Goal: Task Accomplishment & Management: Manage account settings

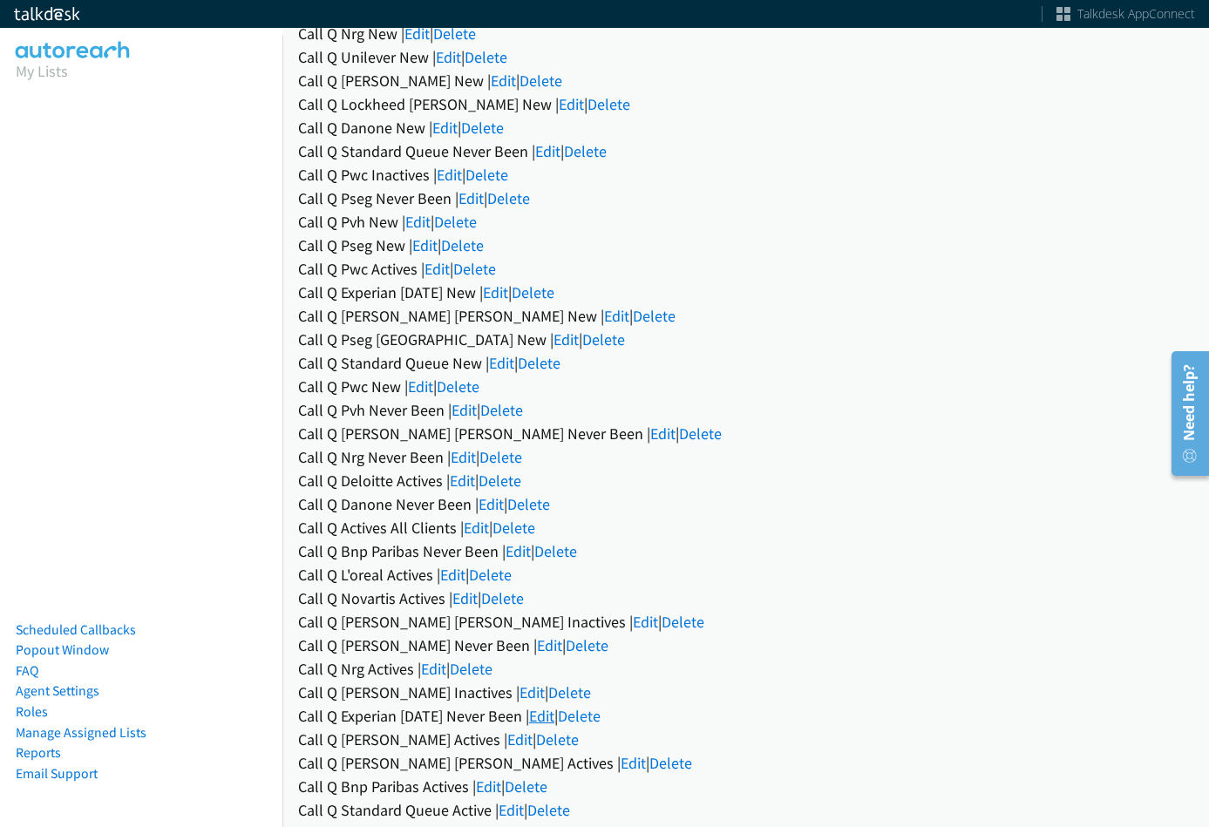
scroll to position [87, 0]
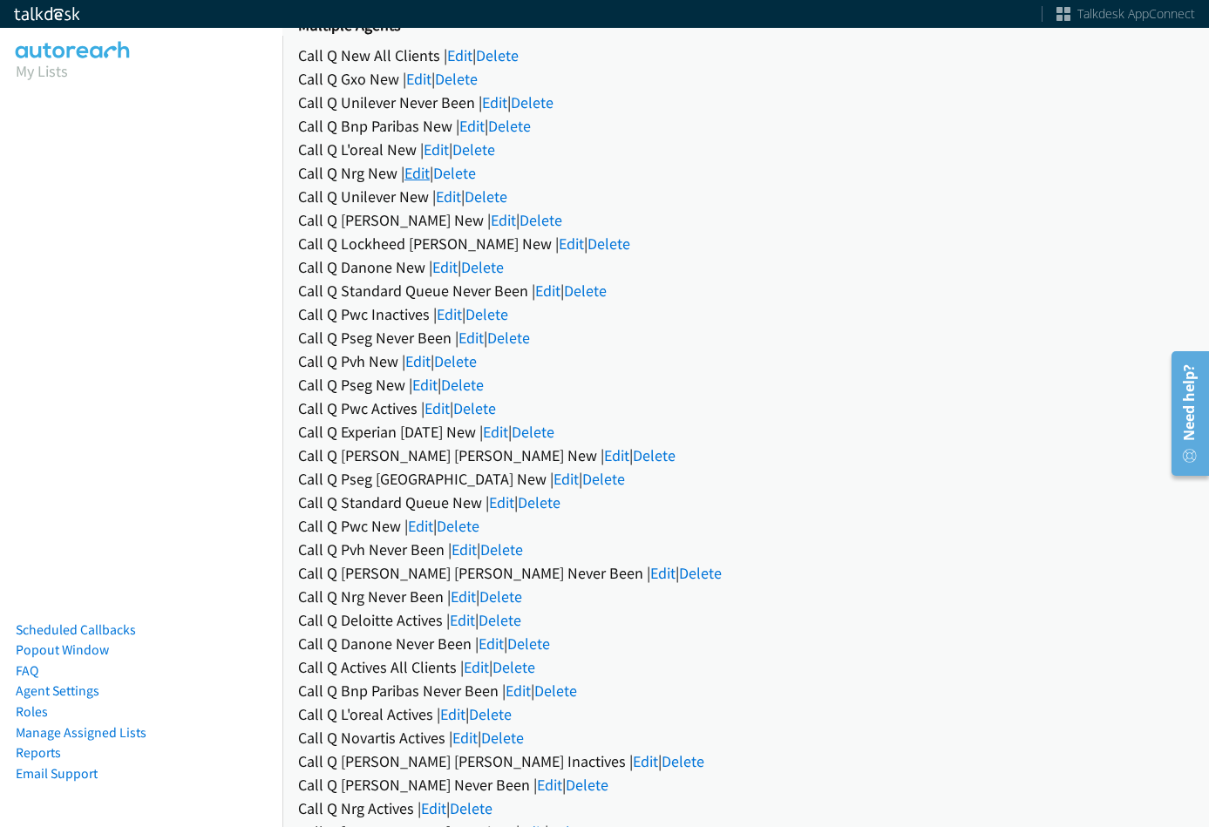
click at [425, 173] on link "Edit" at bounding box center [416, 173] width 25 height 20
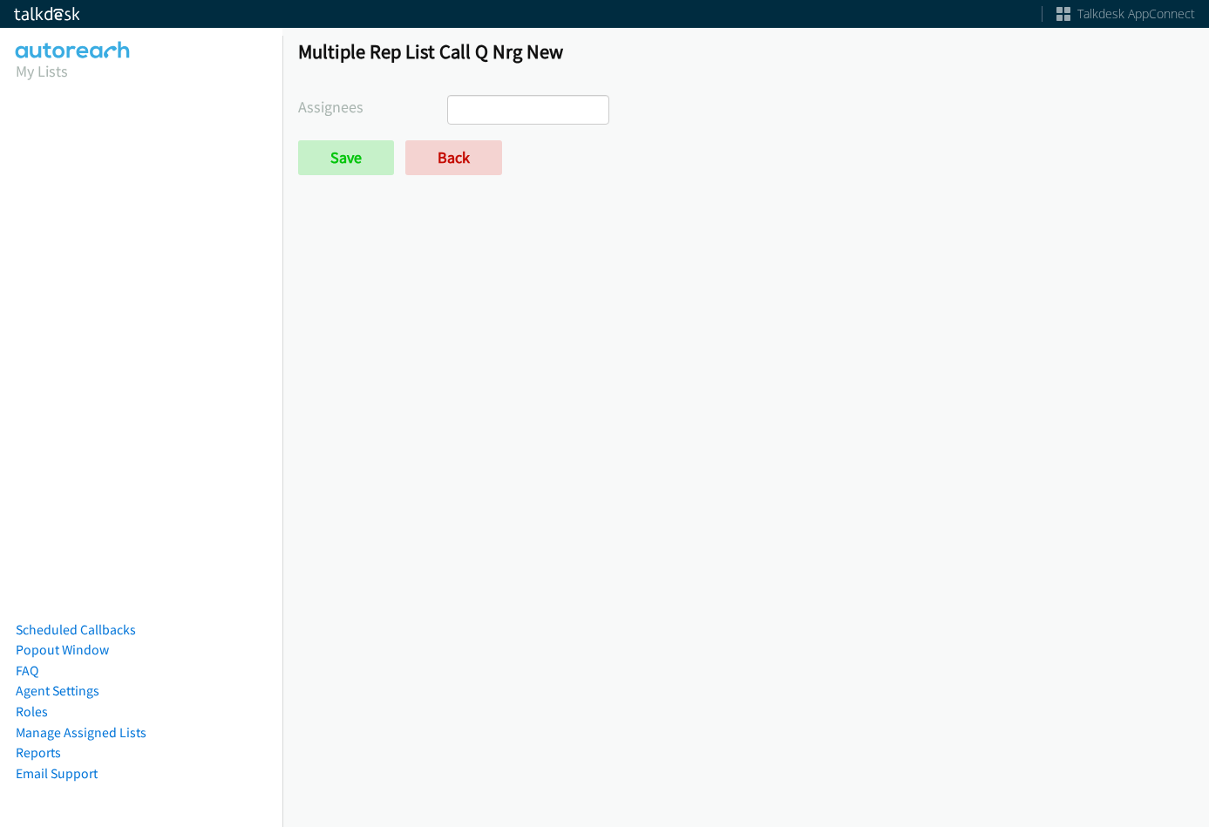
click at [549, 104] on ul at bounding box center [528, 110] width 160 height 28
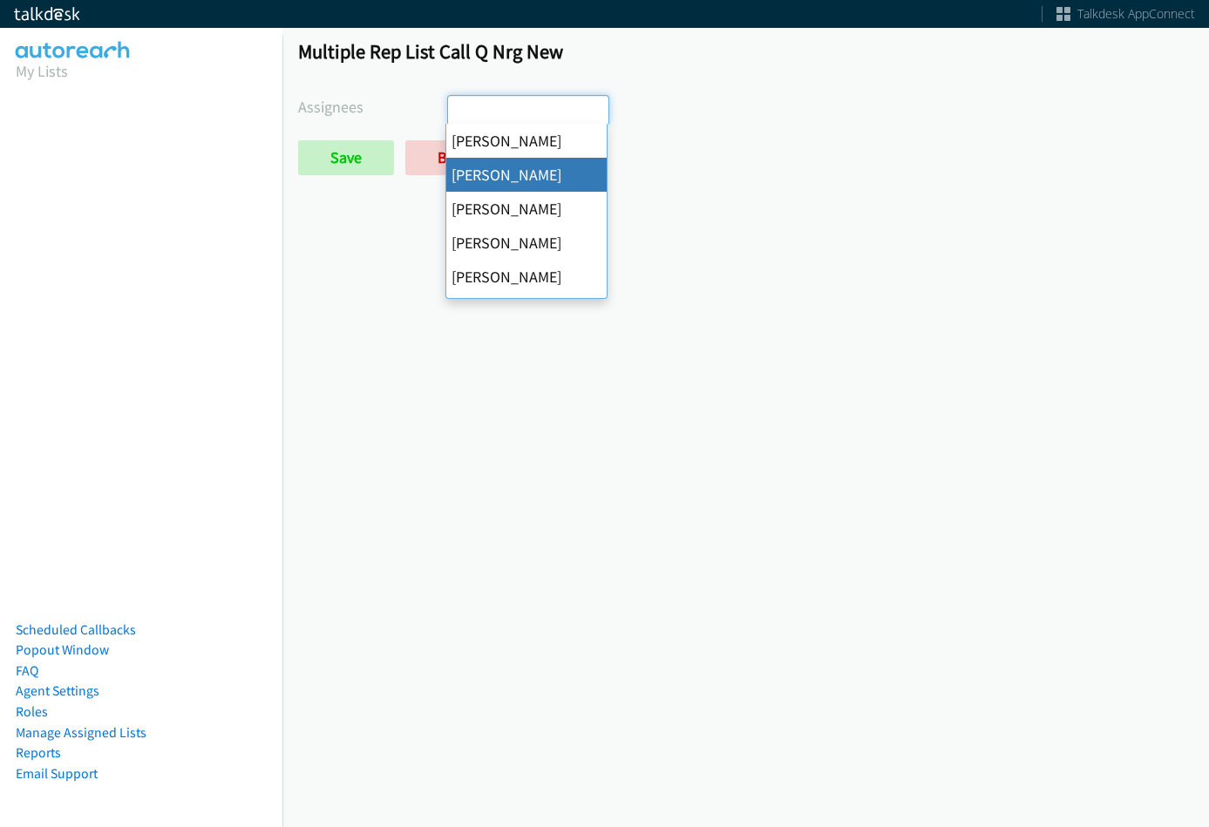
select select "05d74157-9386-4beb-b15d-36aa9c6f71bc"
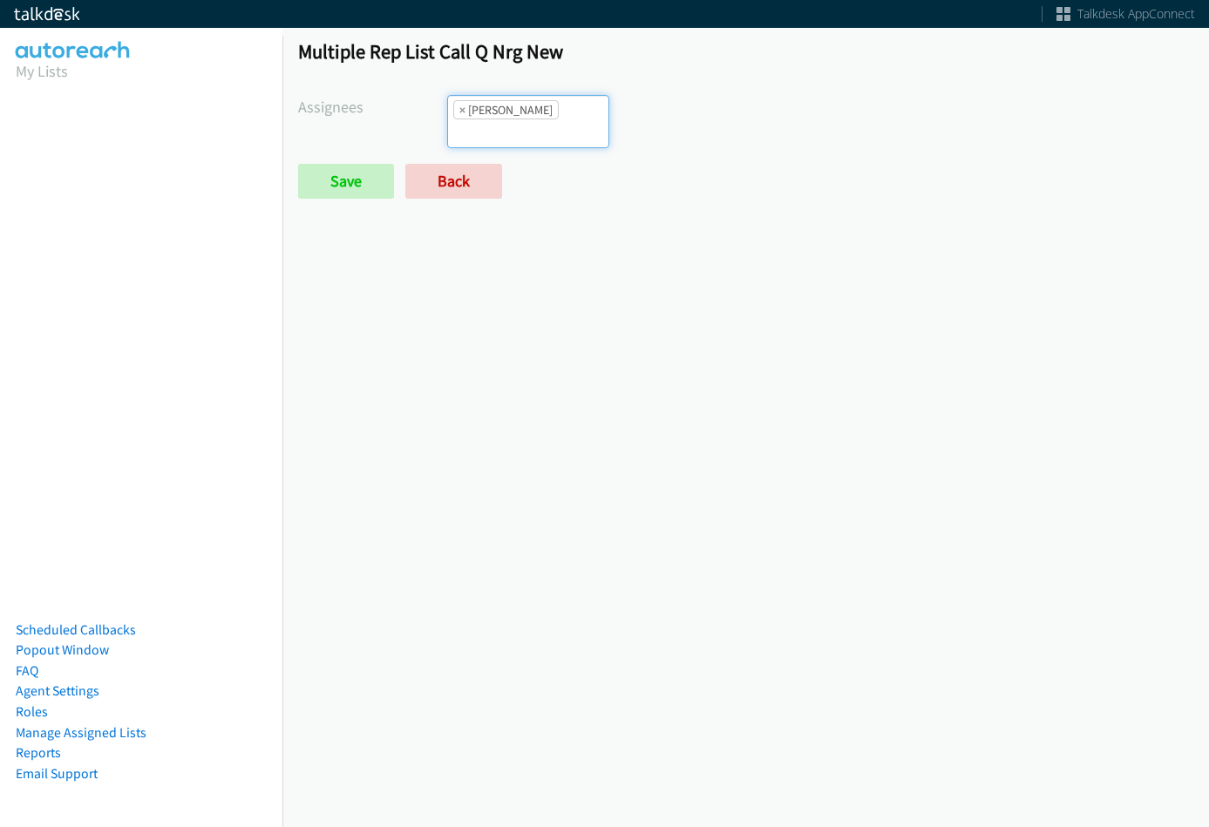
scroll to position [21, 0]
click at [327, 164] on input "Save" at bounding box center [346, 181] width 96 height 35
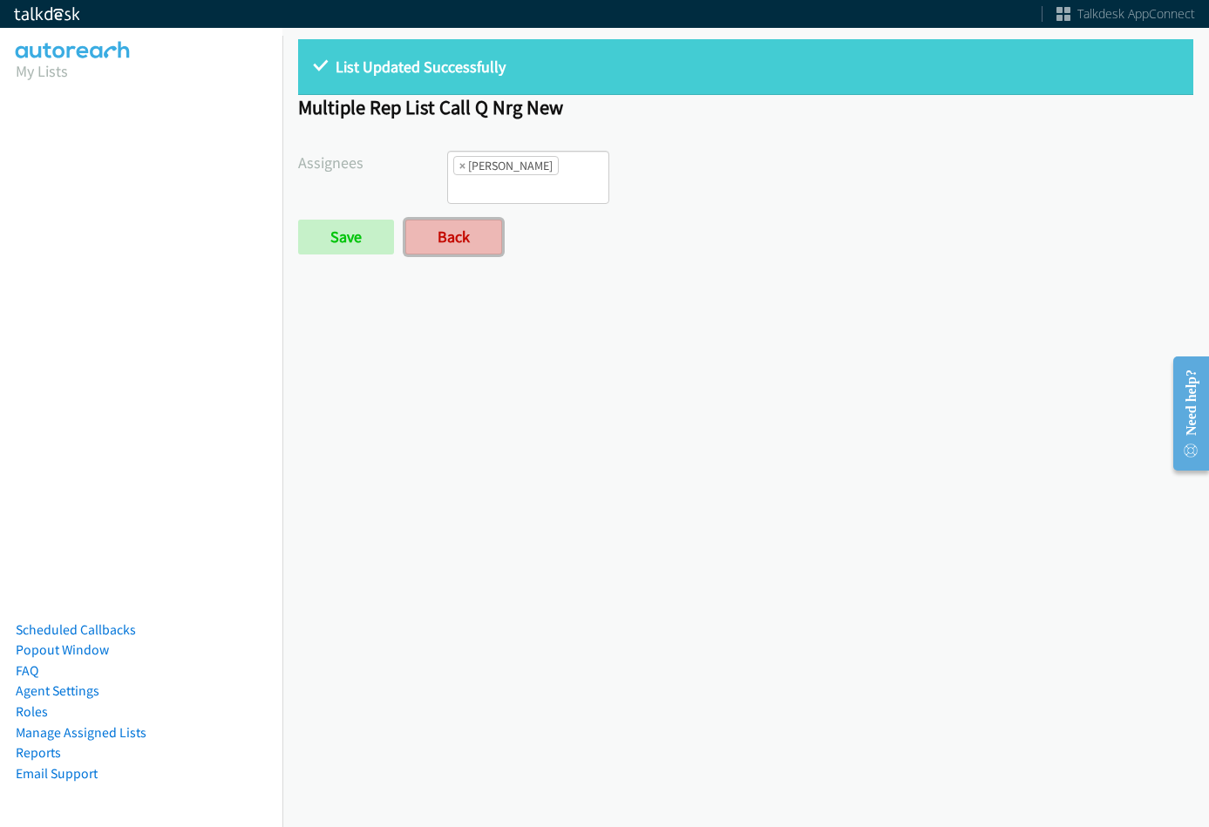
click at [445, 220] on link "Back" at bounding box center [453, 237] width 97 height 35
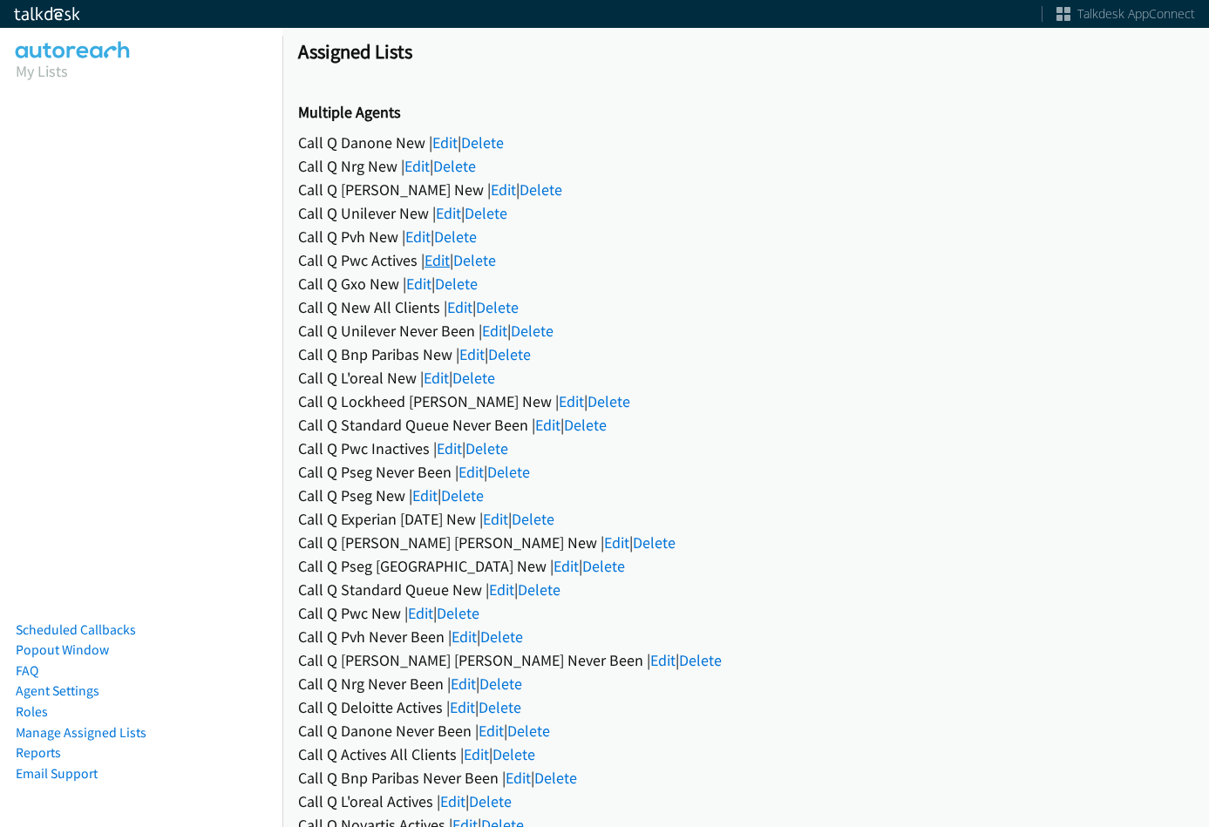
click at [431, 258] on link "Edit" at bounding box center [437, 260] width 25 height 20
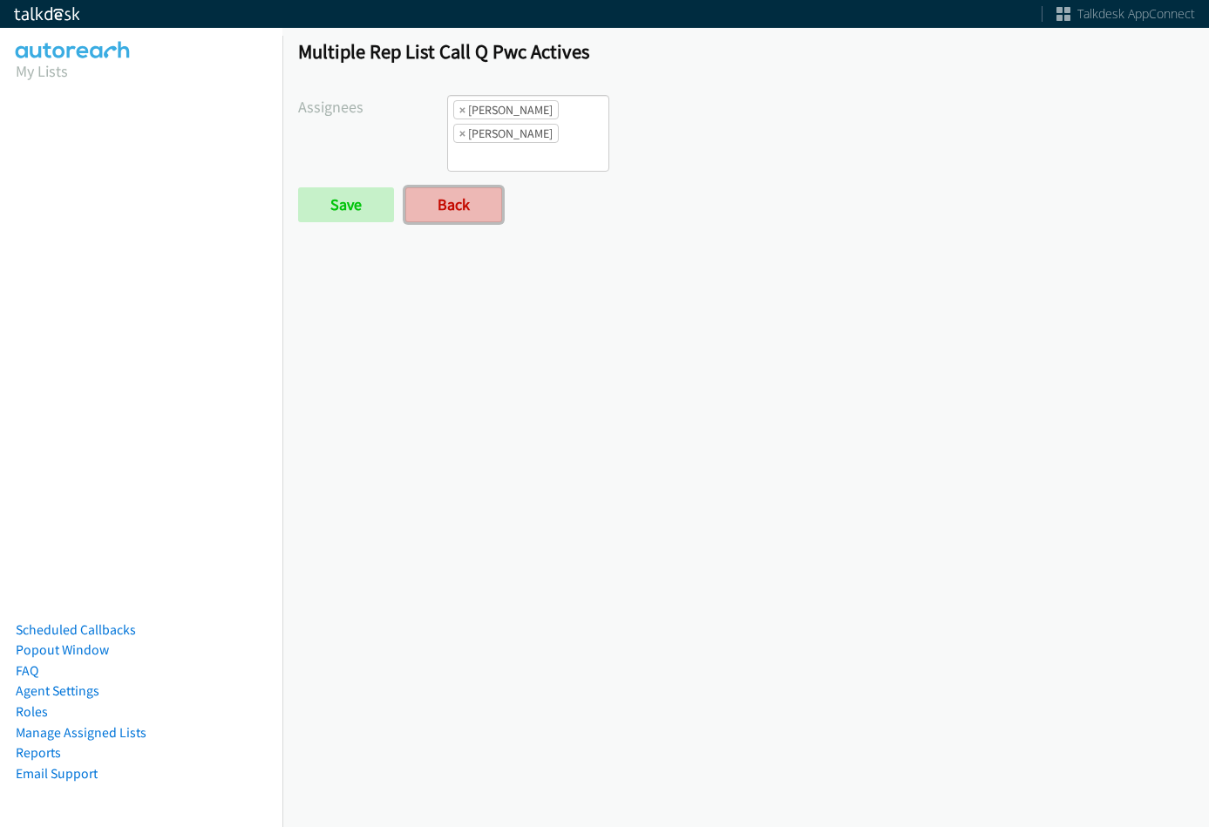
click at [438, 201] on link "Back" at bounding box center [453, 204] width 97 height 35
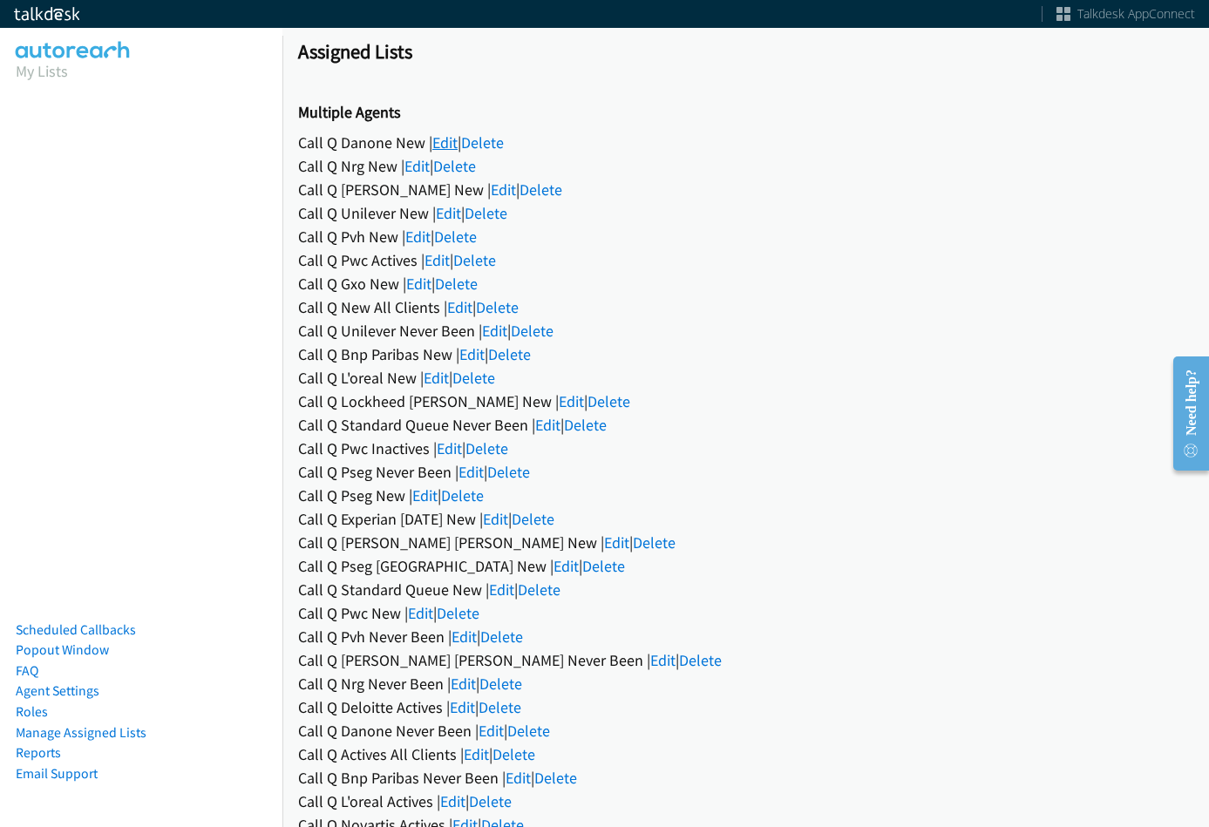
click at [449, 148] on link "Edit" at bounding box center [444, 143] width 25 height 20
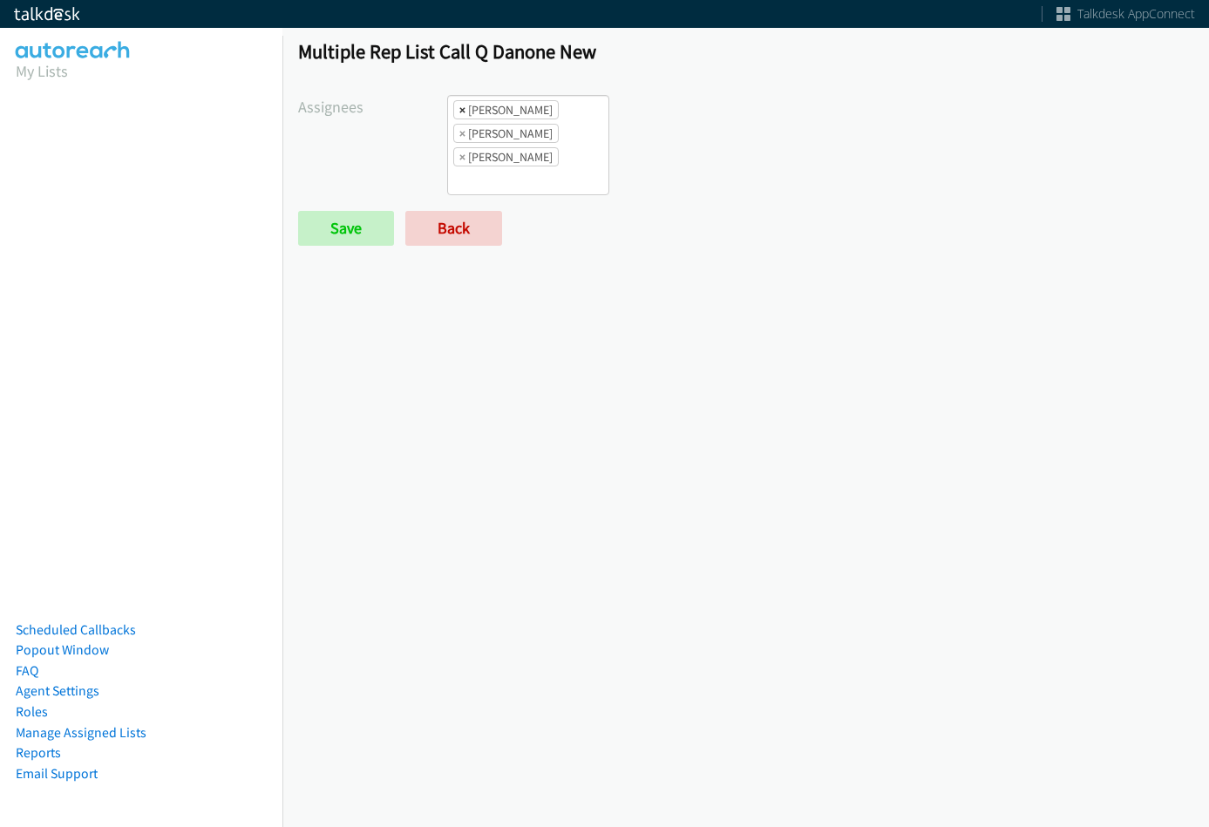
click at [460, 112] on span "×" at bounding box center [462, 109] width 6 height 17
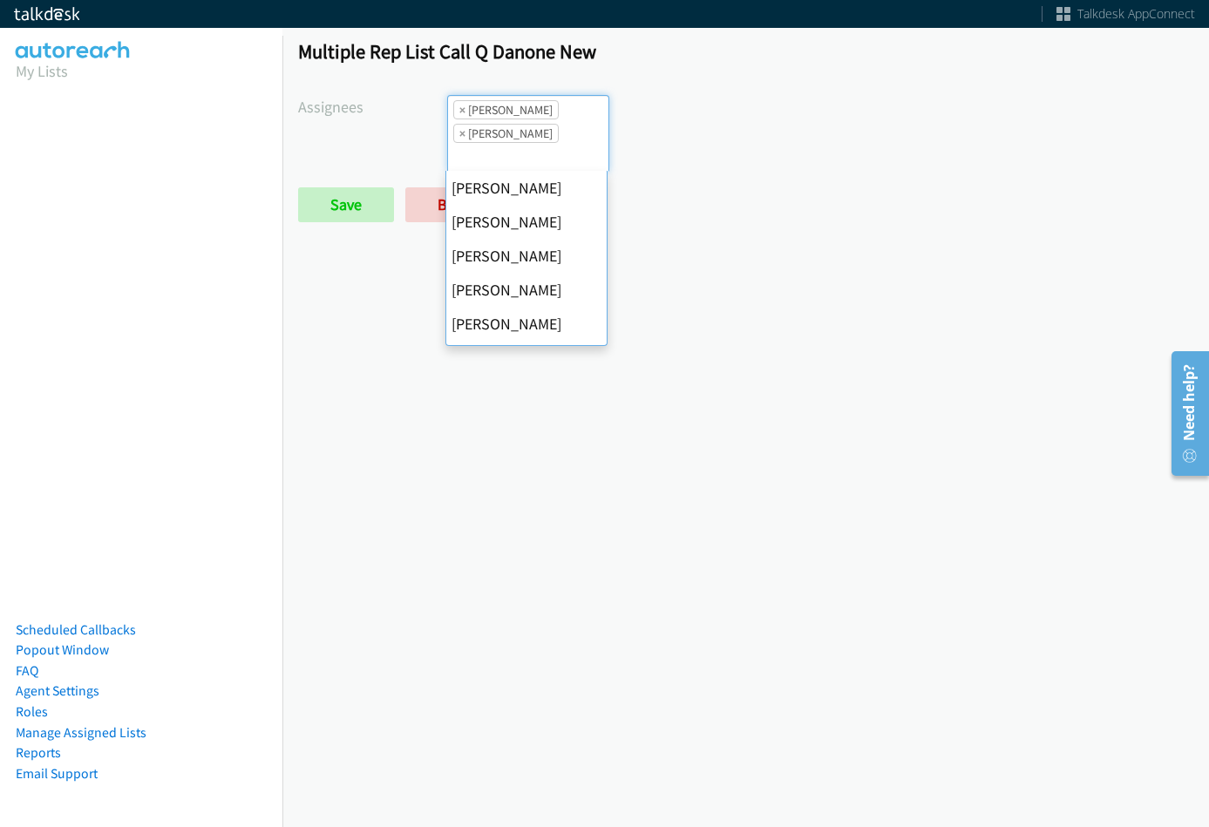
click at [460, 112] on span "×" at bounding box center [462, 109] width 6 height 17
select select "fd8c5d46-30db-44cb-8f0d-00da318b790a"
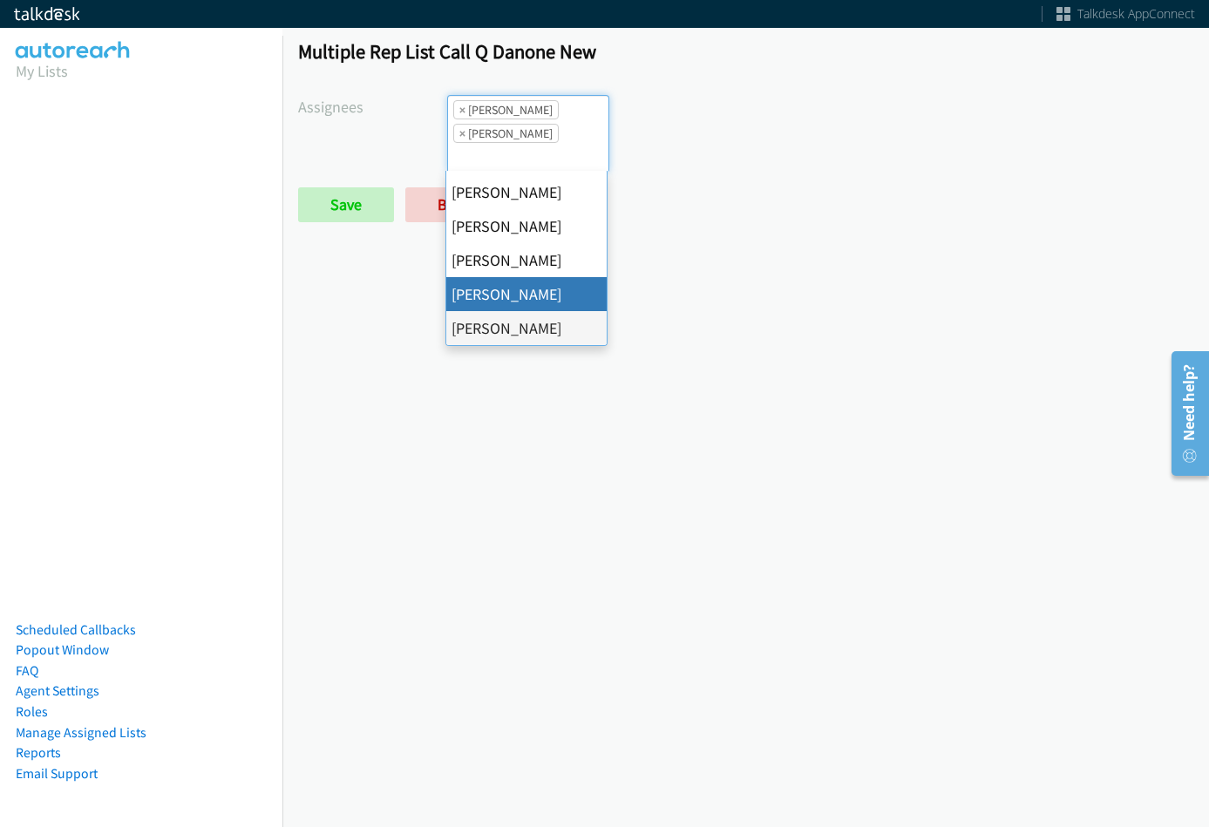
select select
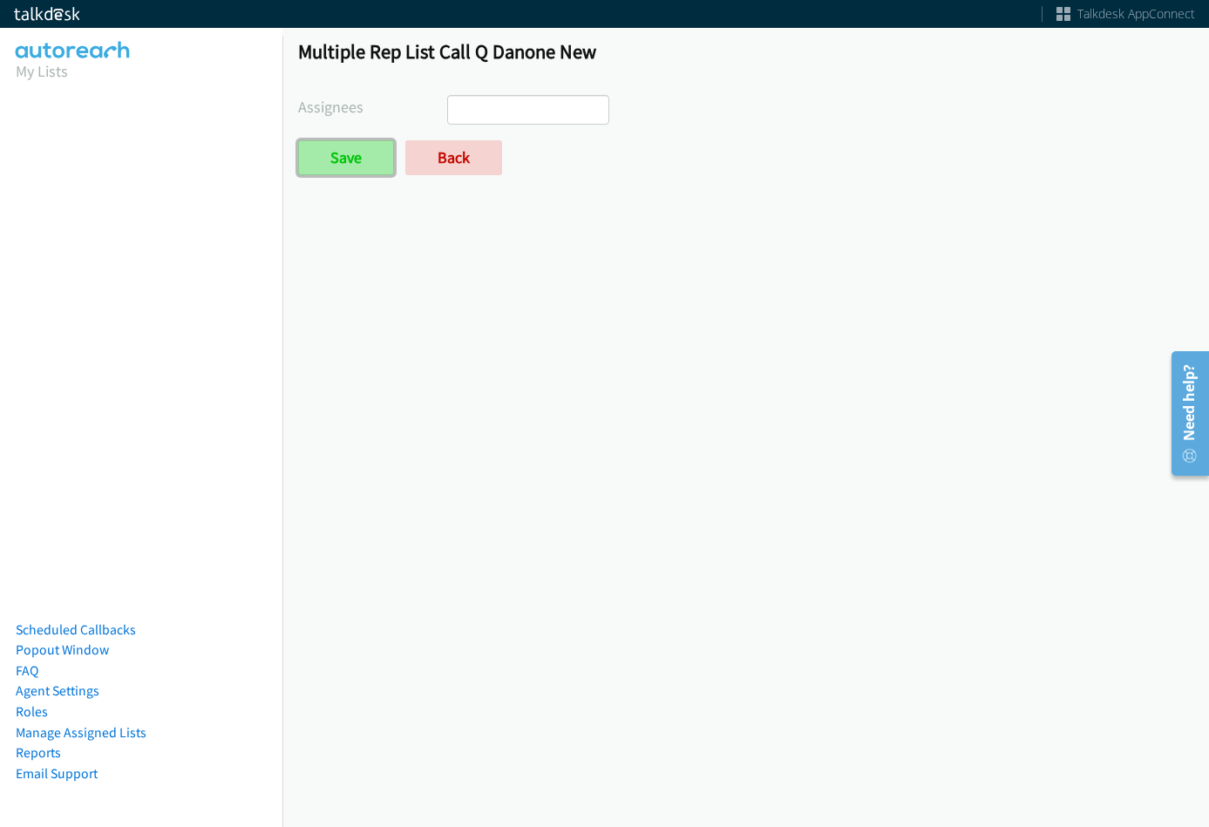
click at [366, 152] on input "Save" at bounding box center [346, 157] width 96 height 35
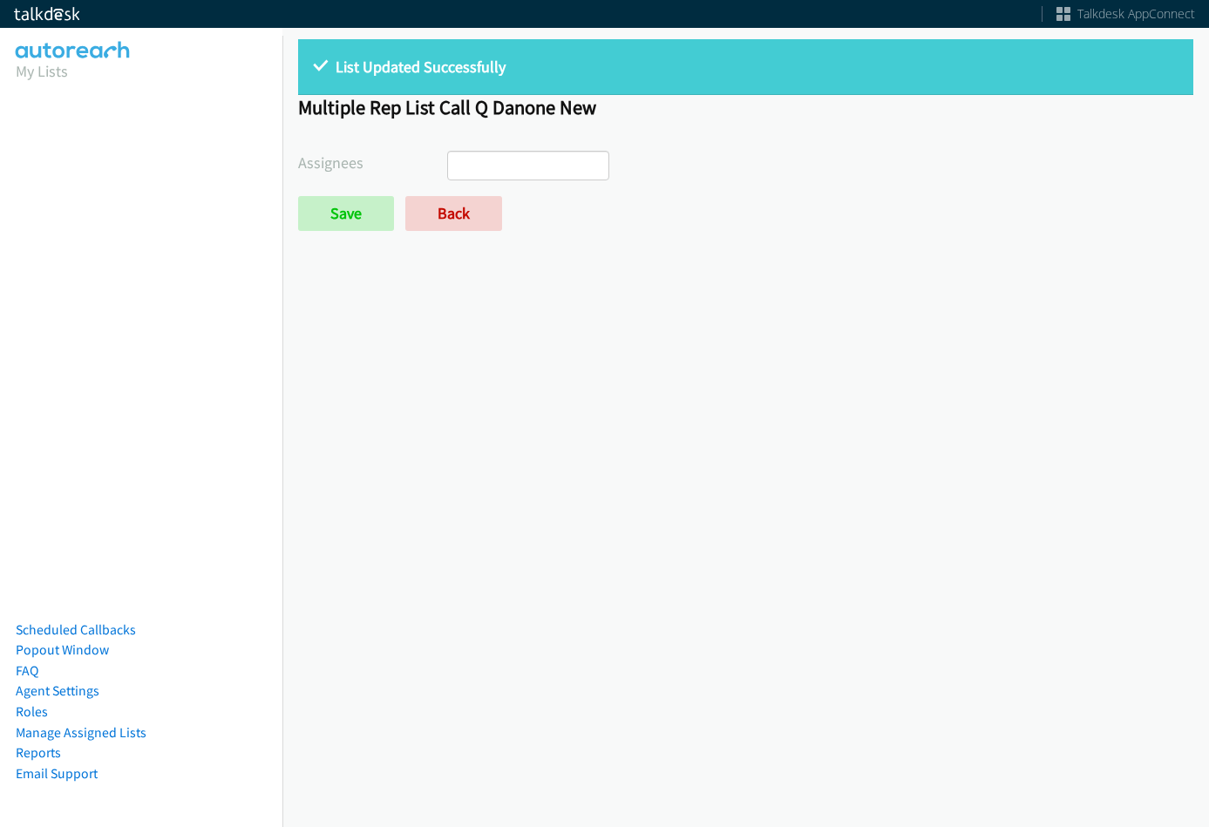
click at [433, 190] on form "Assignees Abigail Odhiambo Alana Ruiz Cathy Shahan Charles Ross Daquaya Johnson…" at bounding box center [745, 191] width 895 height 80
click at [486, 160] on input "search" at bounding box center [478, 166] width 61 height 28
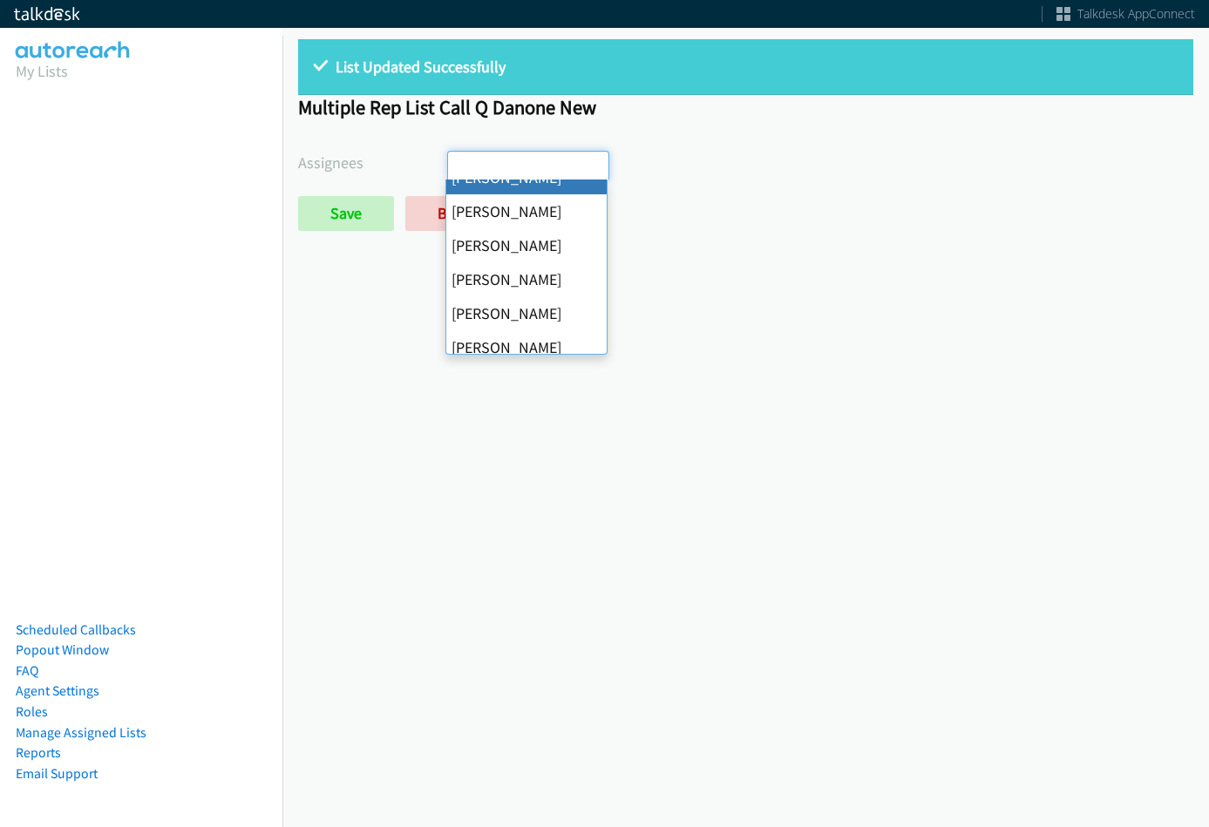
scroll to position [302, 0]
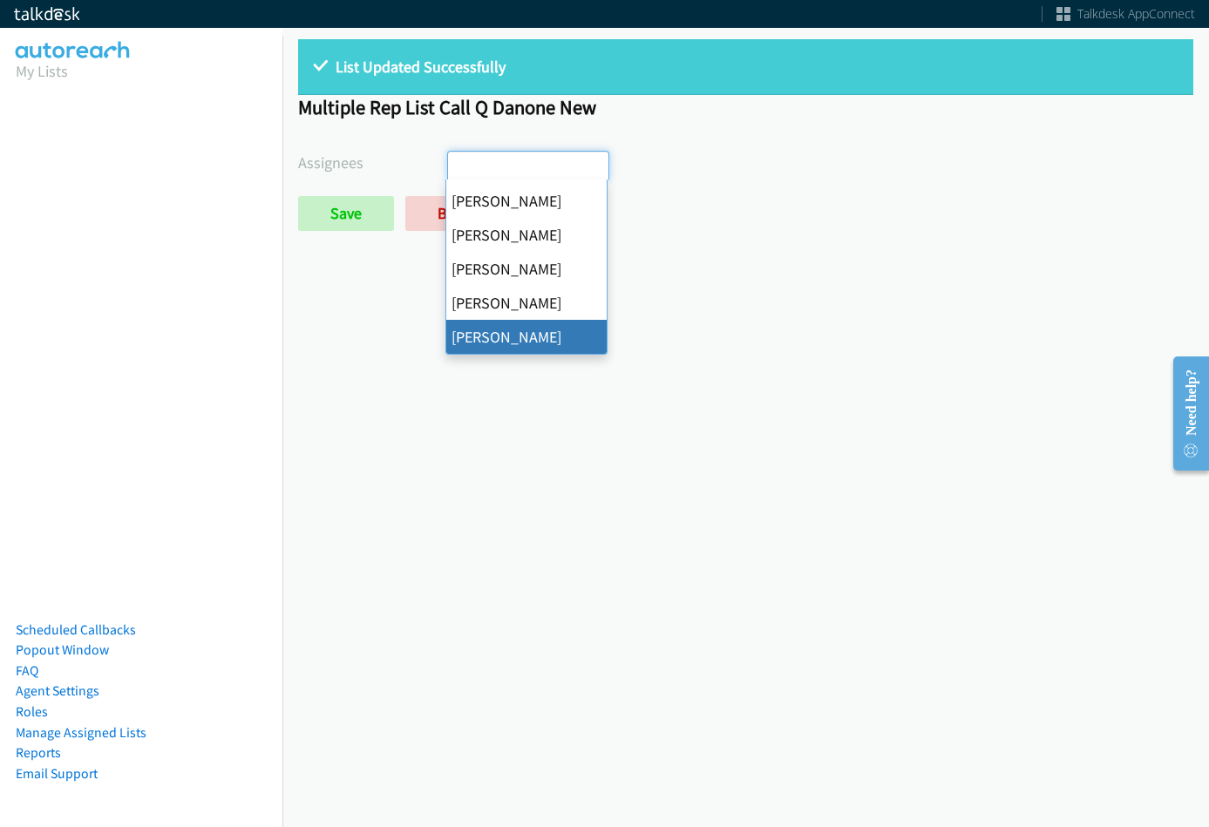
select select "fd8c5d46-30db-44cb-8f0d-00da318b790a"
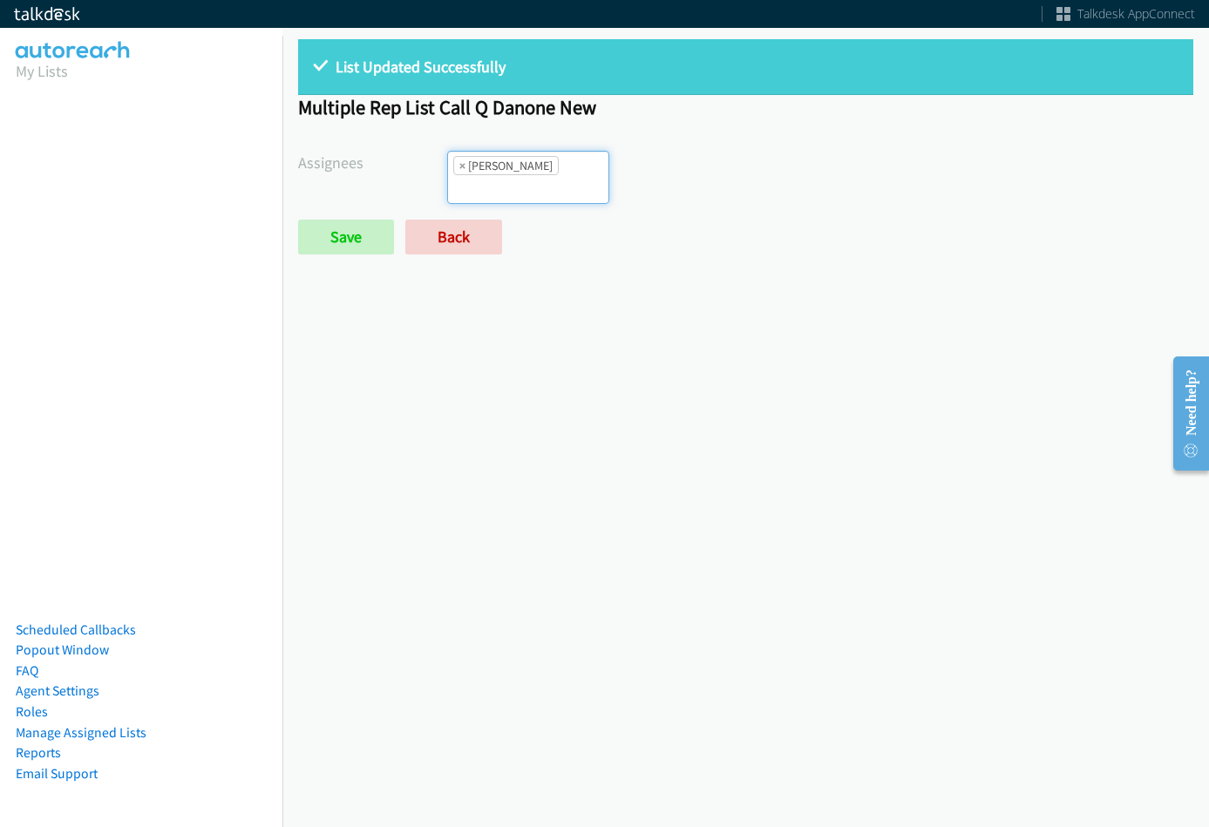
scroll to position [272, 0]
click at [350, 224] on input "Save" at bounding box center [346, 237] width 96 height 35
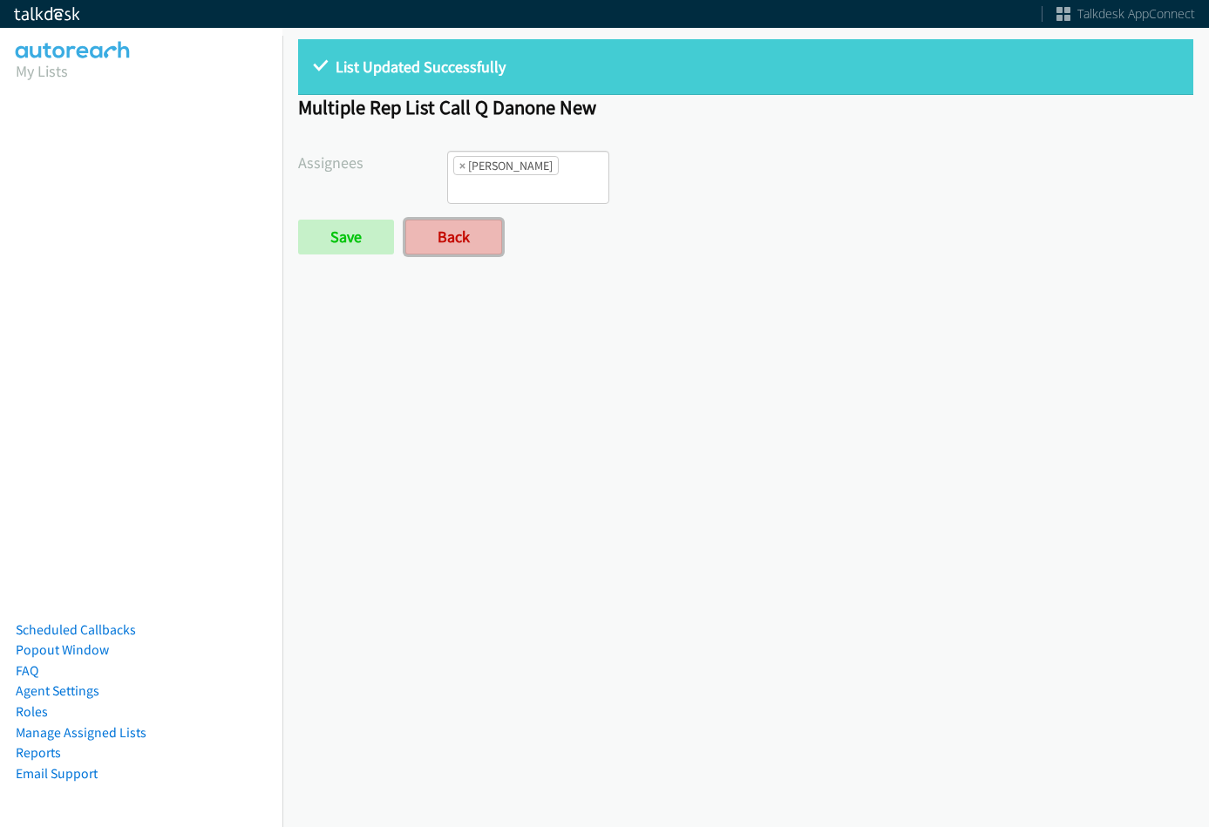
click at [477, 226] on link "Back" at bounding box center [453, 237] width 97 height 35
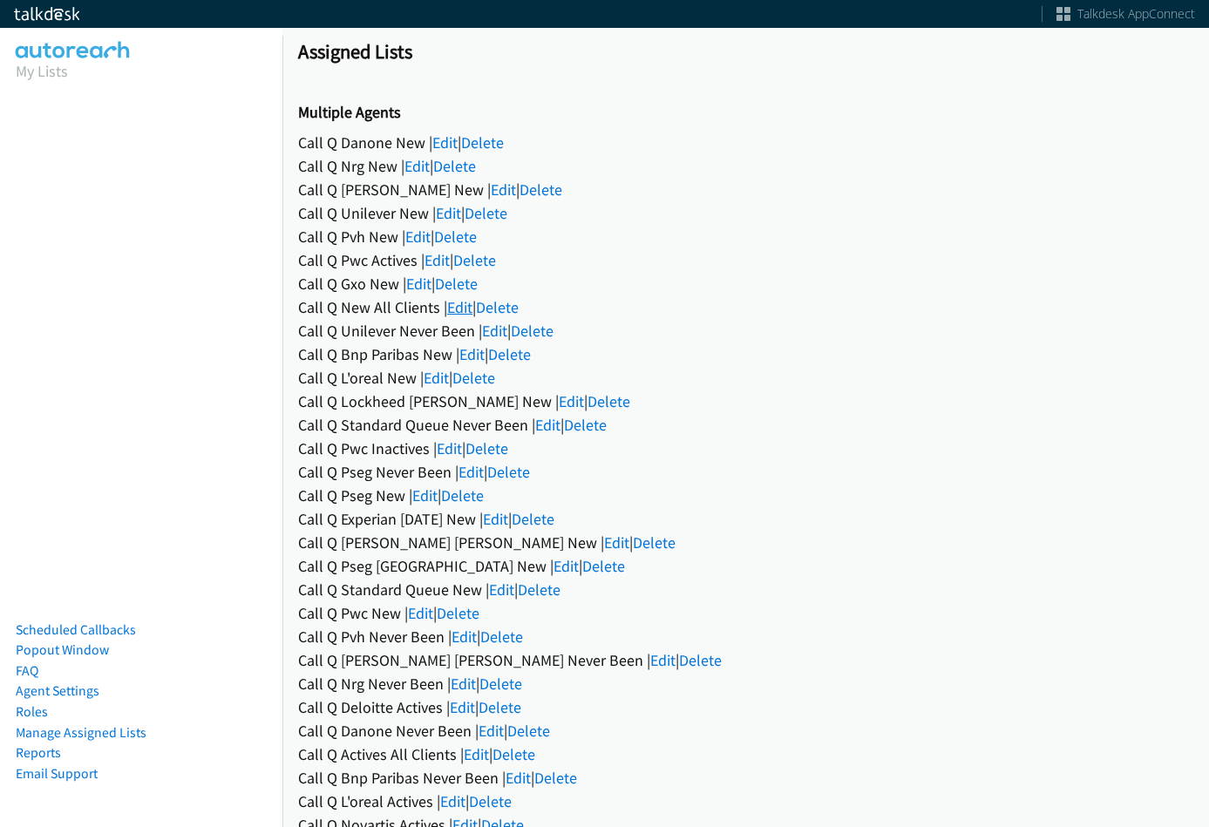
click at [456, 312] on link "Edit" at bounding box center [459, 307] width 25 height 20
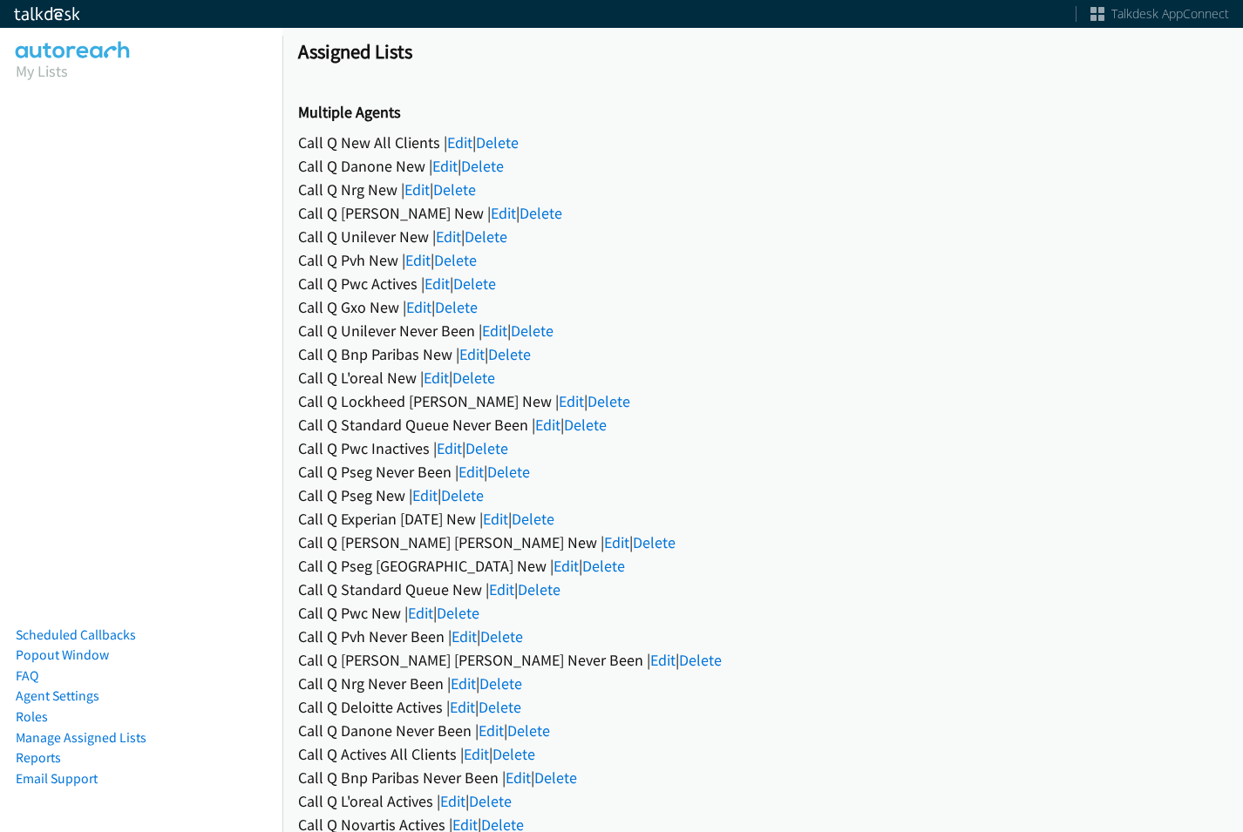
click at [450, 153] on div "Call Q New All Clients | Edit | Delete" at bounding box center [762, 143] width 929 height 24
click at [448, 164] on link "Edit" at bounding box center [444, 166] width 25 height 20
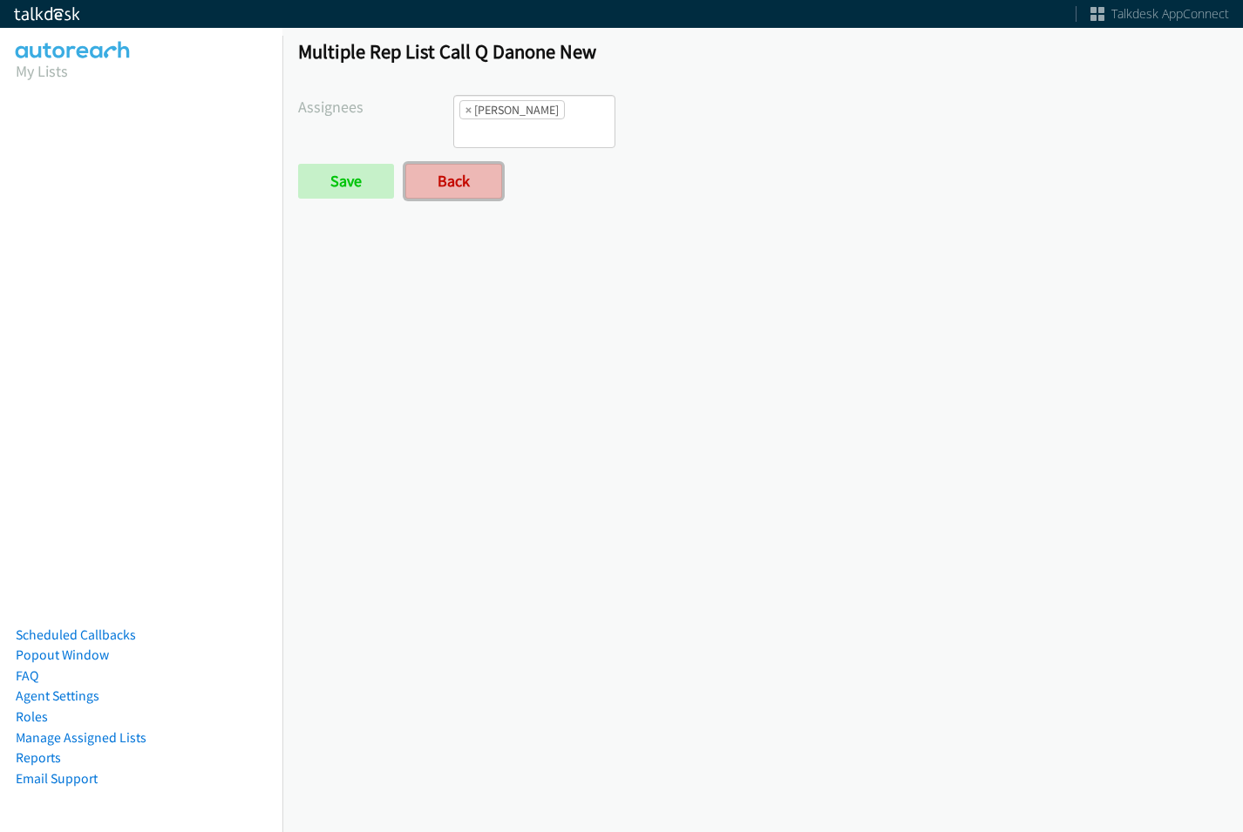
click at [452, 182] on link "Back" at bounding box center [453, 181] width 97 height 35
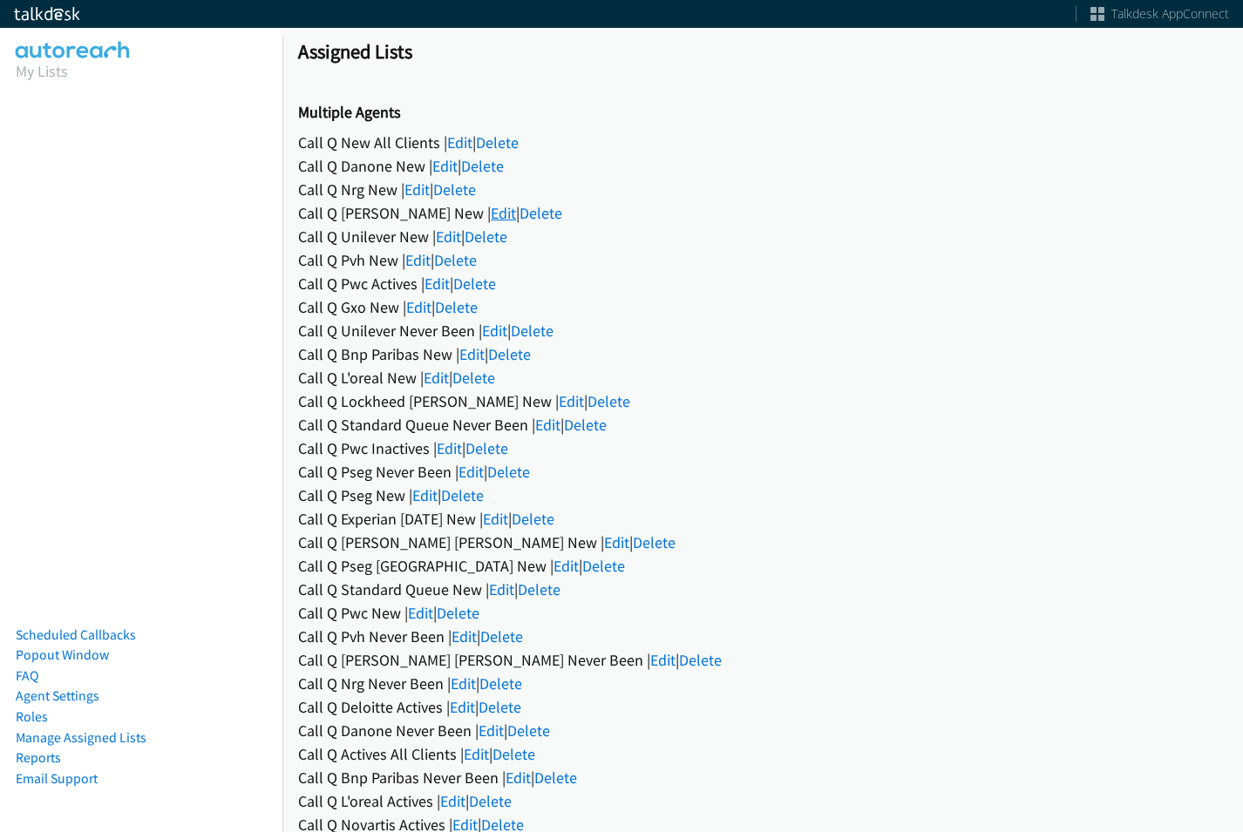
click at [491, 210] on link "Edit" at bounding box center [503, 213] width 25 height 20
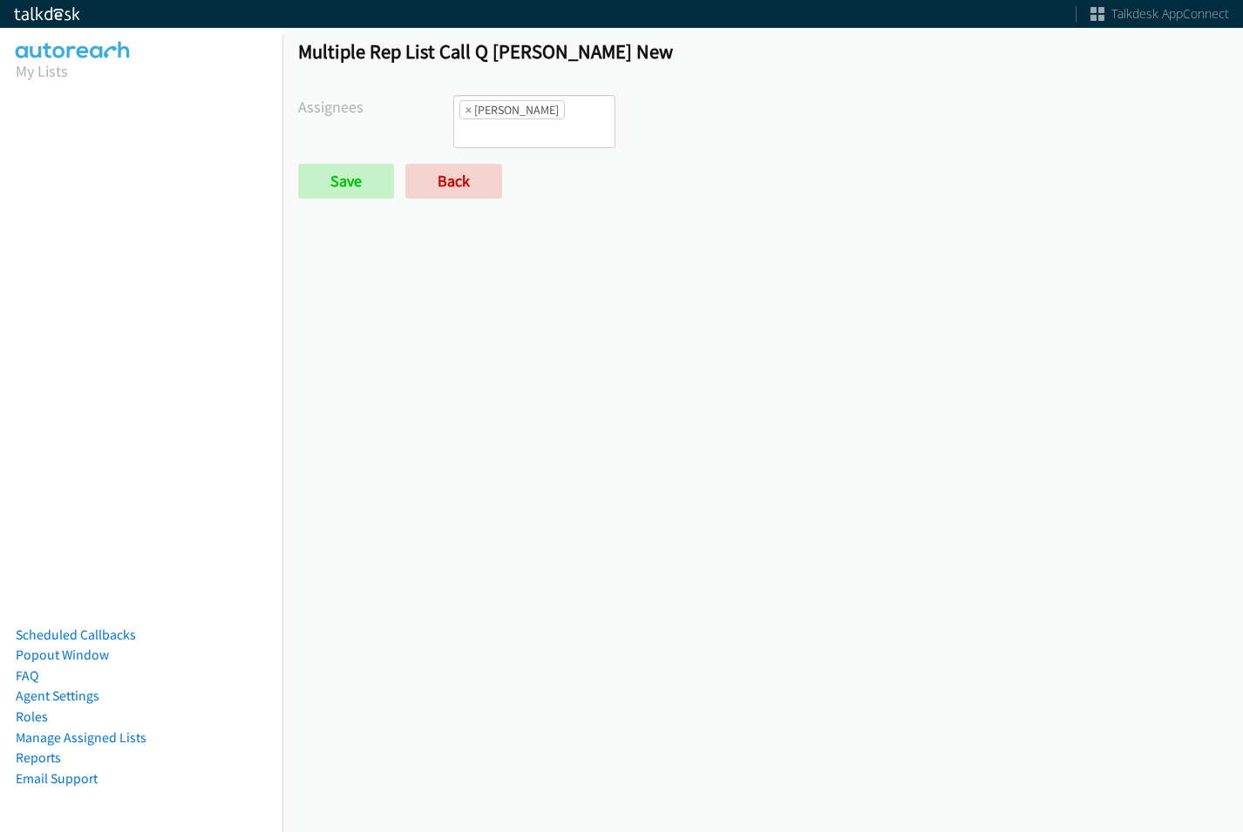
scroll to position [13, 0]
click at [462, 119] on li "× [PERSON_NAME]" at bounding box center [511, 109] width 105 height 19
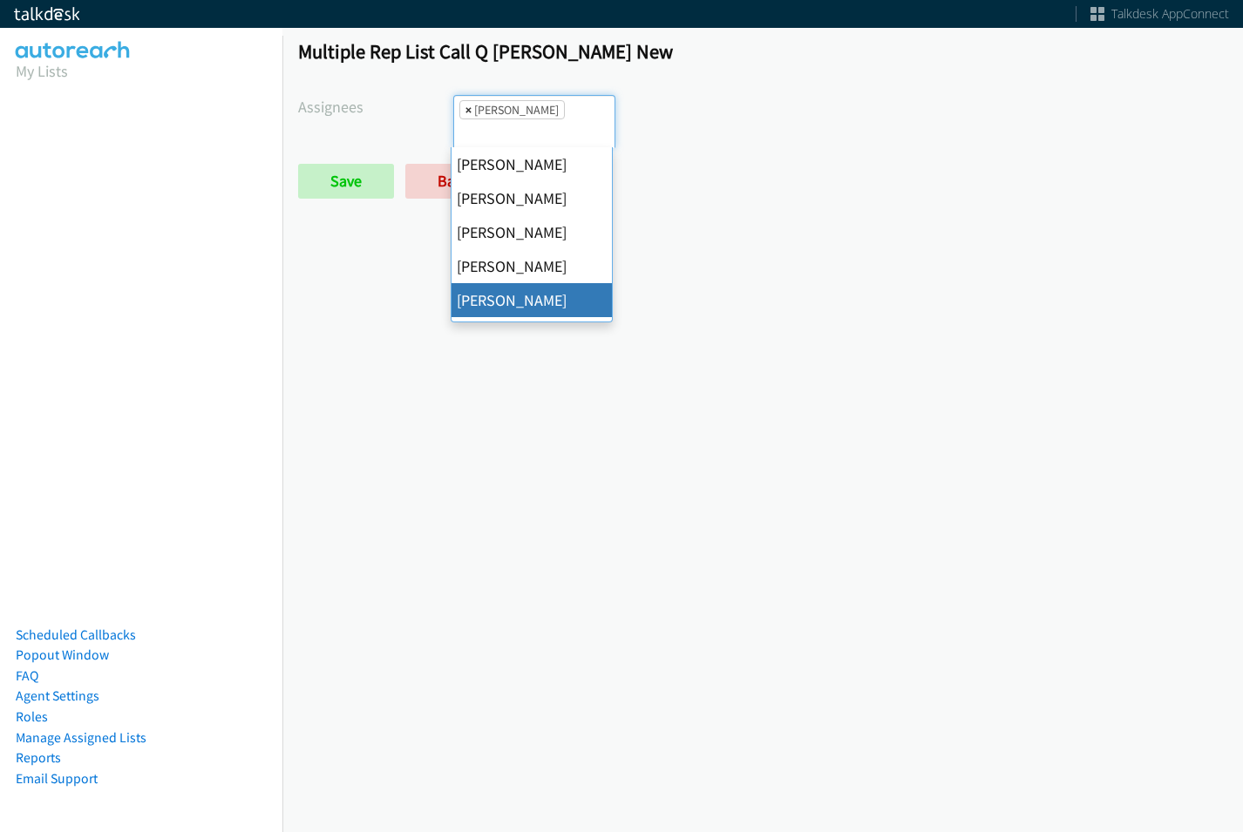
scroll to position [0, 0]
click at [465, 112] on span "×" at bounding box center [468, 109] width 6 height 17
select select
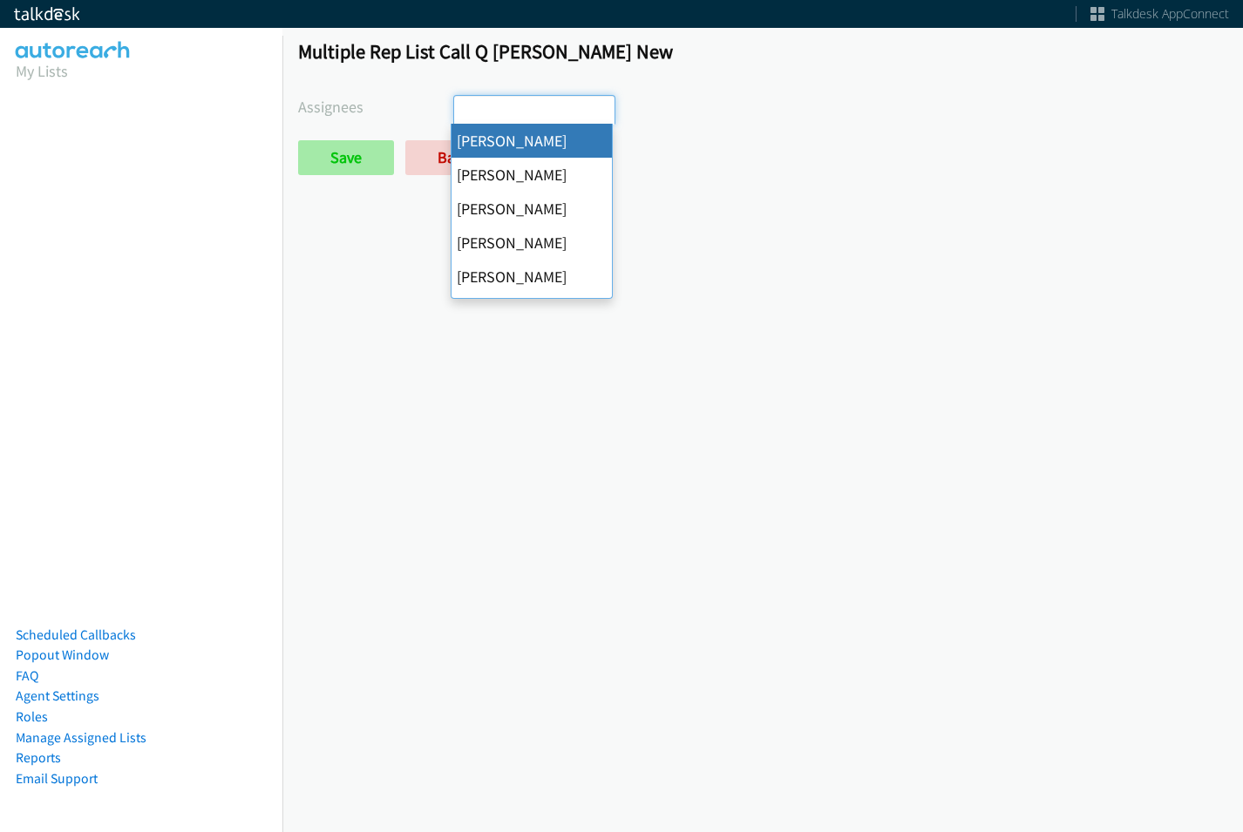
scroll to position [84, 0]
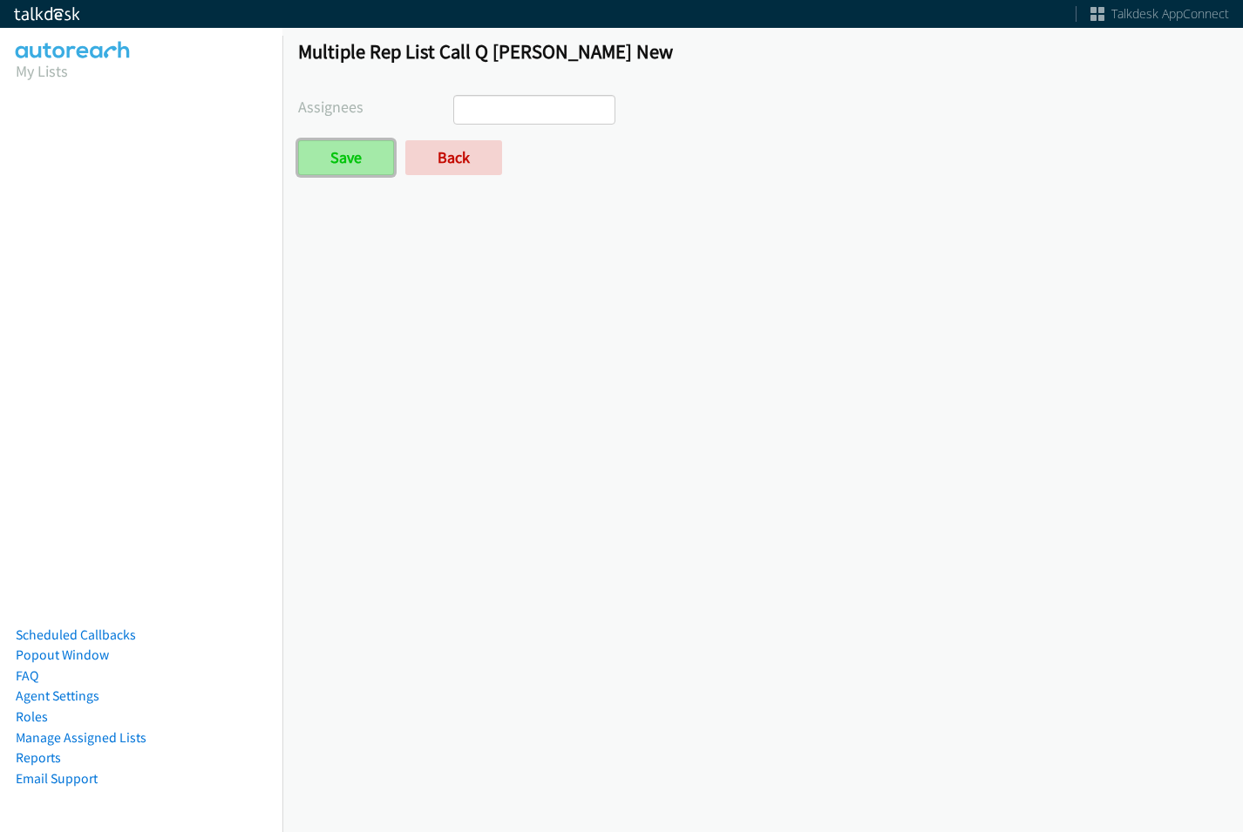
click at [356, 167] on input "Save" at bounding box center [346, 157] width 96 height 35
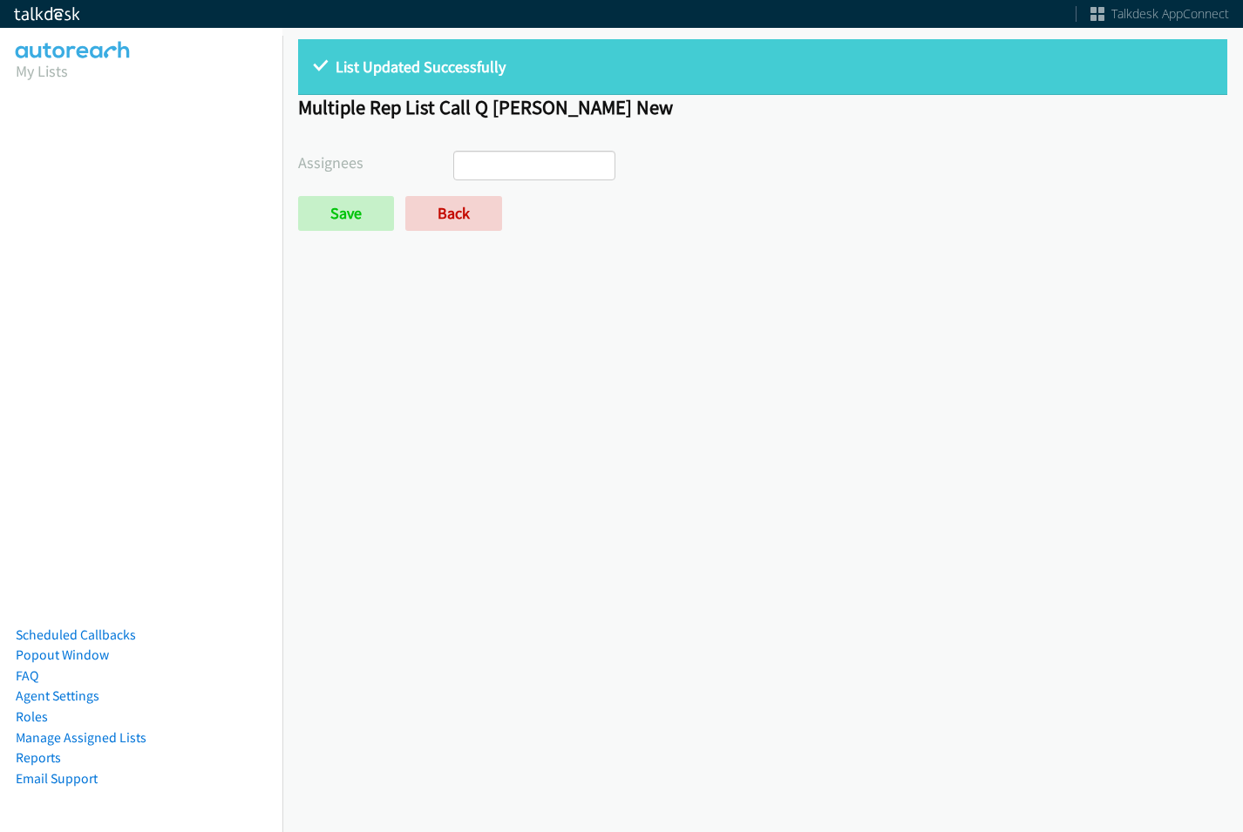
select select
click at [425, 208] on link "Back" at bounding box center [453, 213] width 97 height 35
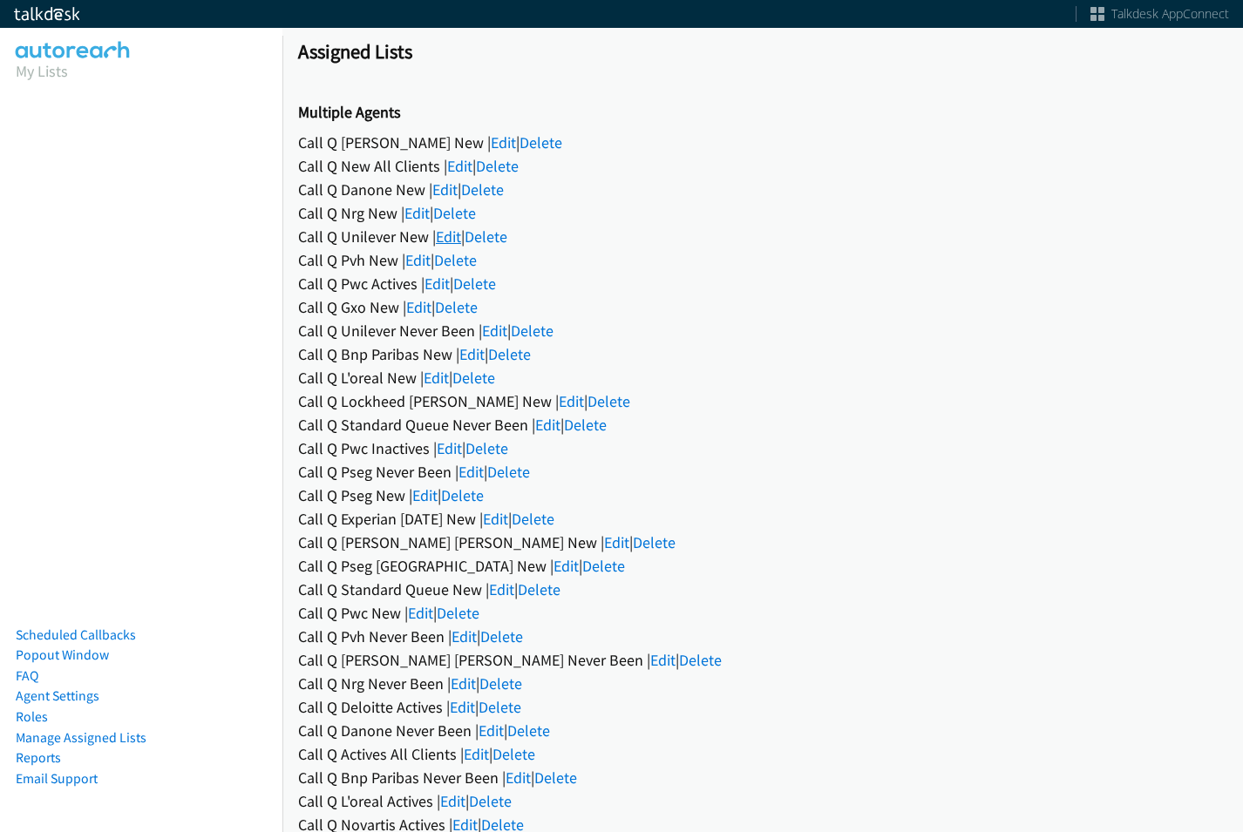
click at [449, 236] on link "Edit" at bounding box center [448, 237] width 25 height 20
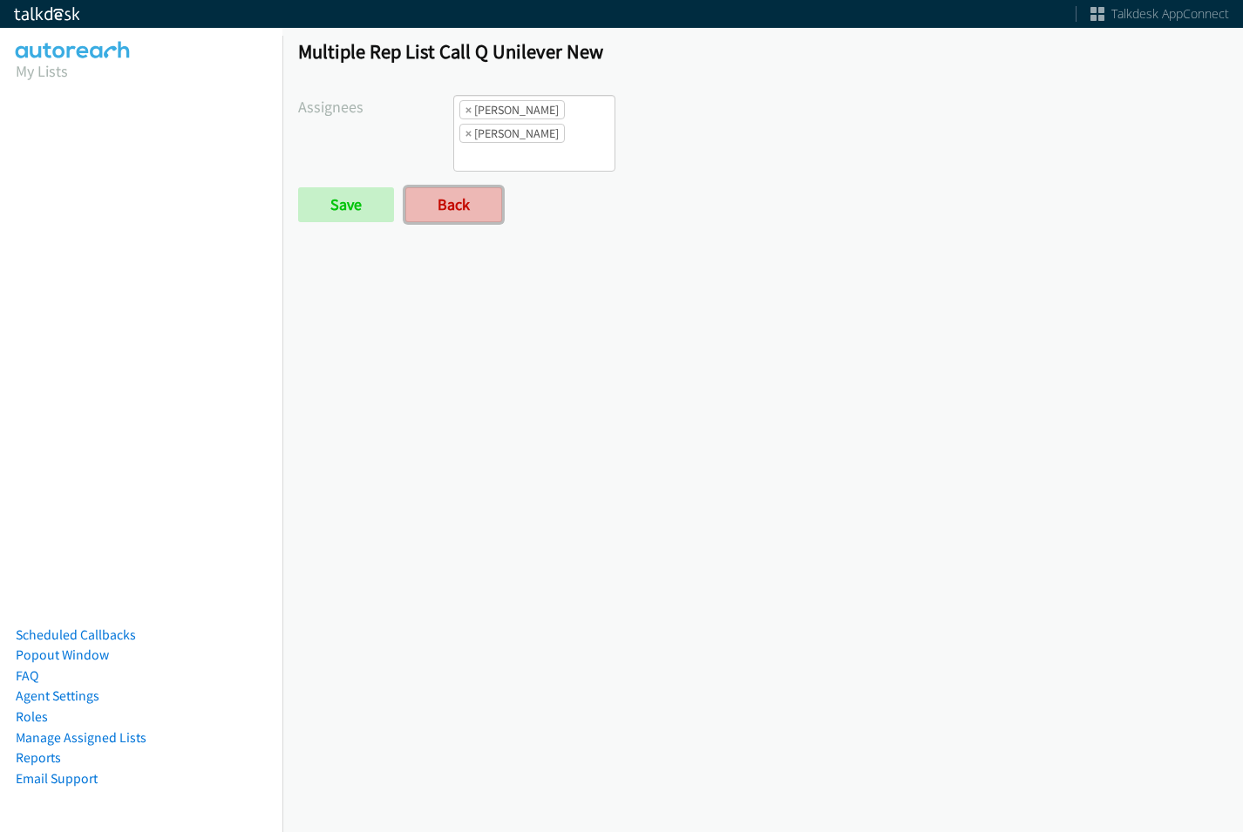
click at [456, 198] on link "Back" at bounding box center [453, 204] width 97 height 35
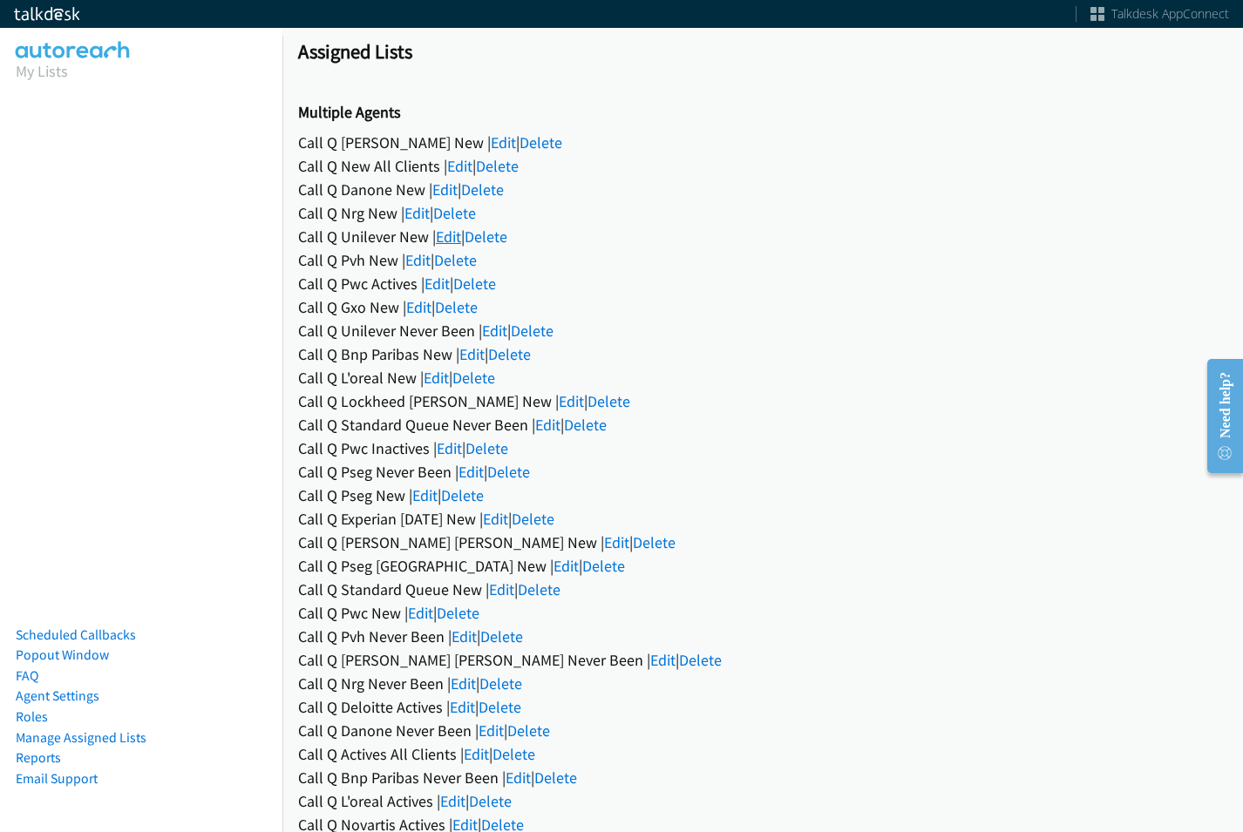
click at [440, 246] on link "Edit" at bounding box center [448, 237] width 25 height 20
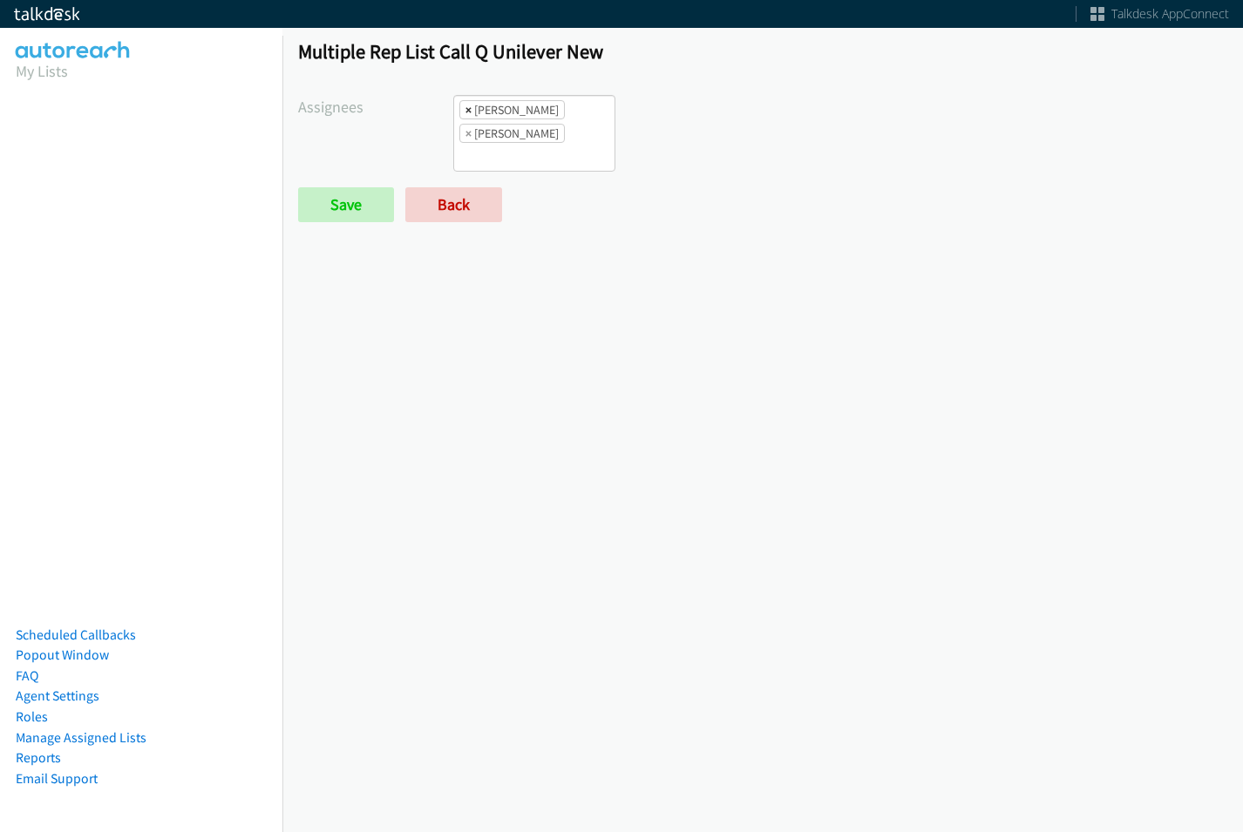
click at [468, 112] on span "×" at bounding box center [468, 109] width 6 height 17
select select "342df737-67c3-4ba0-b24a-dddbcb1c4b65"
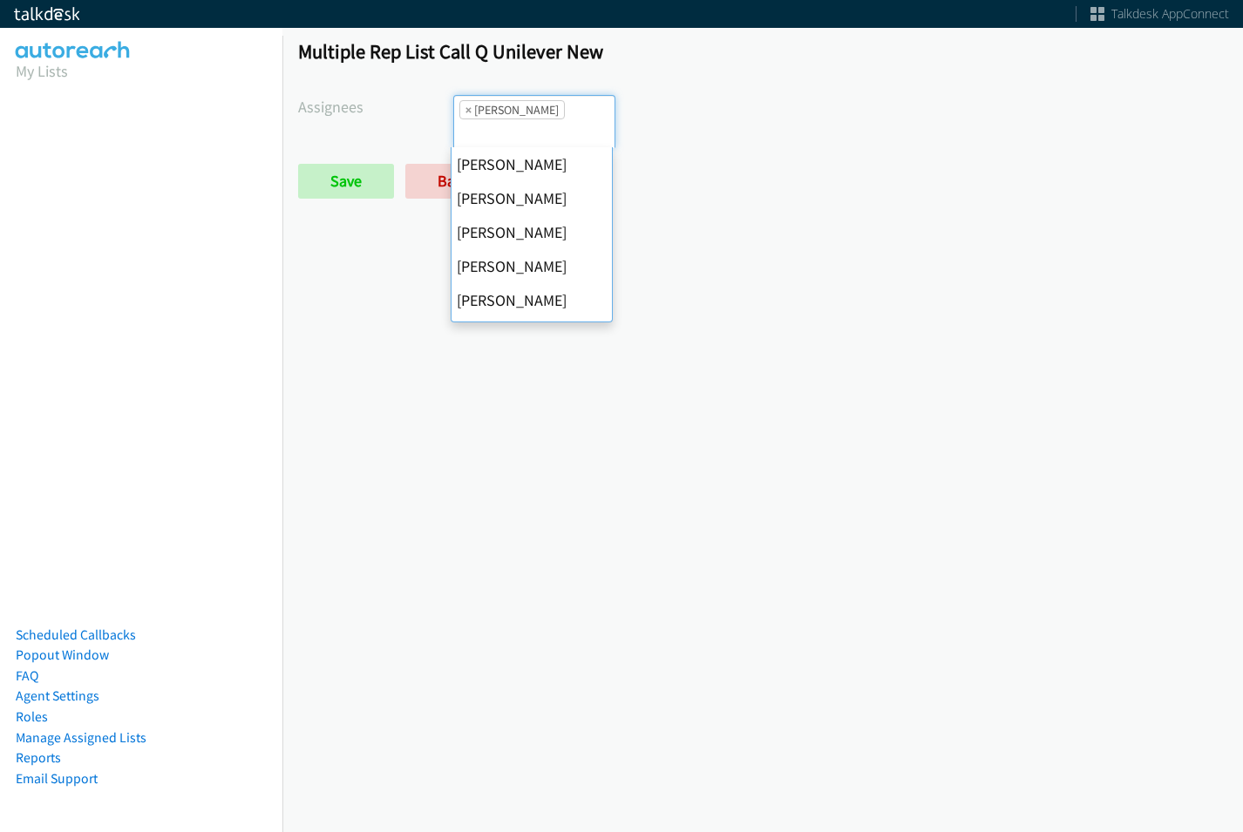
click at [467, 110] on span "×" at bounding box center [468, 109] width 6 height 17
select select
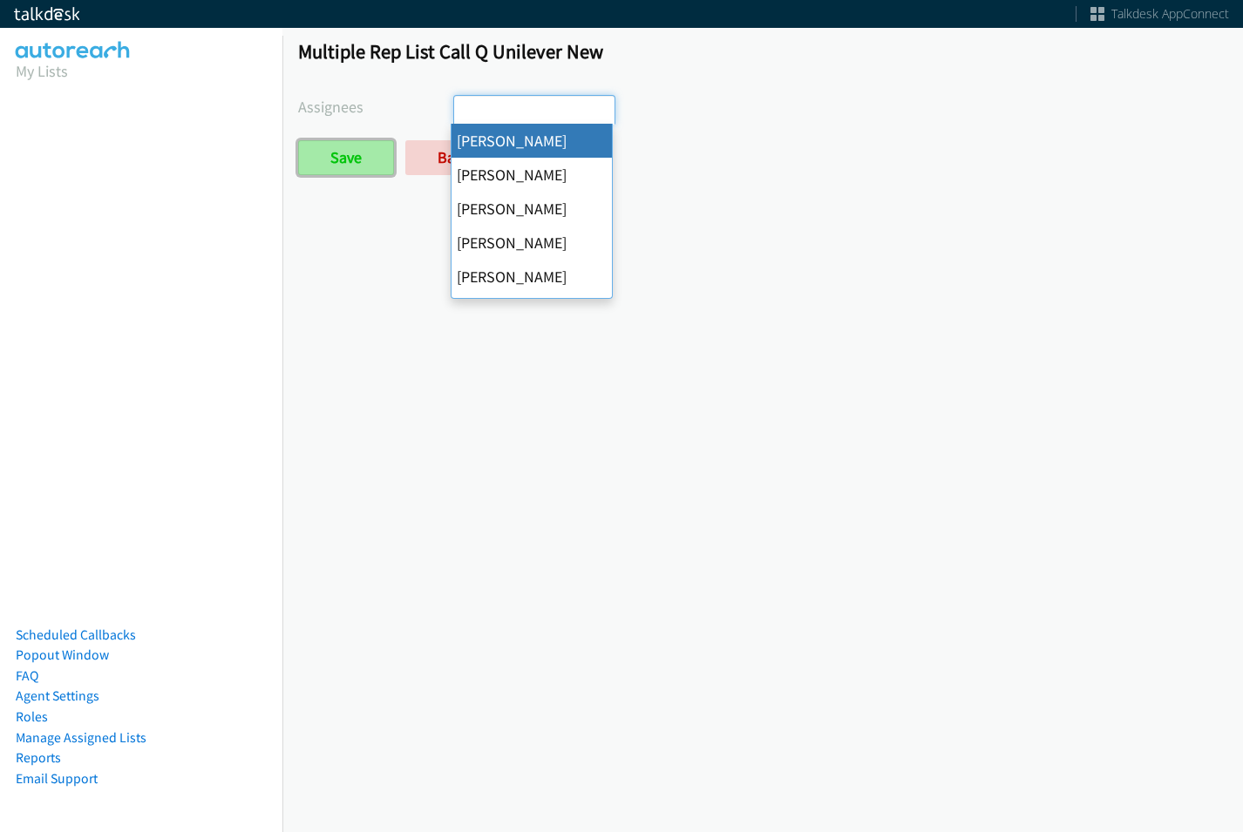
click at [370, 160] on input "Save" at bounding box center [346, 157] width 96 height 35
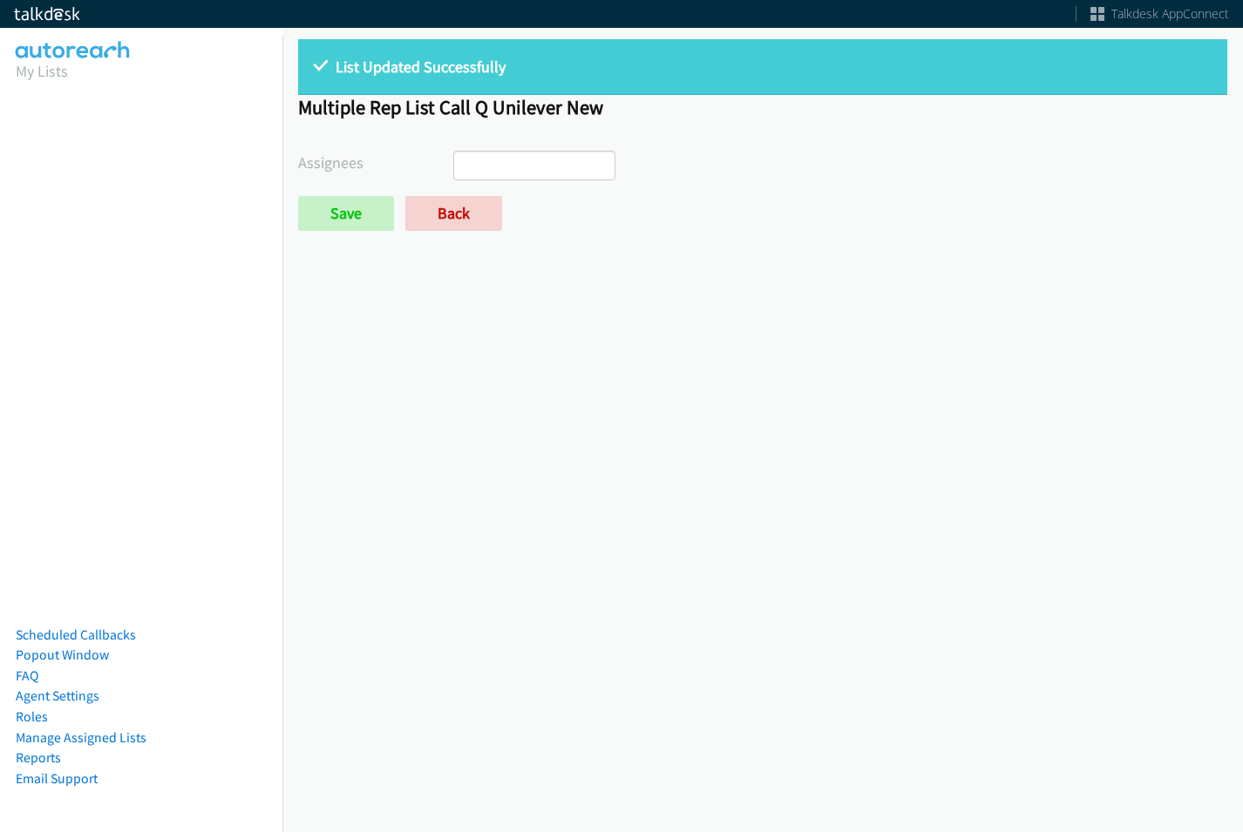
select select
click at [459, 222] on link "Back" at bounding box center [453, 213] width 97 height 35
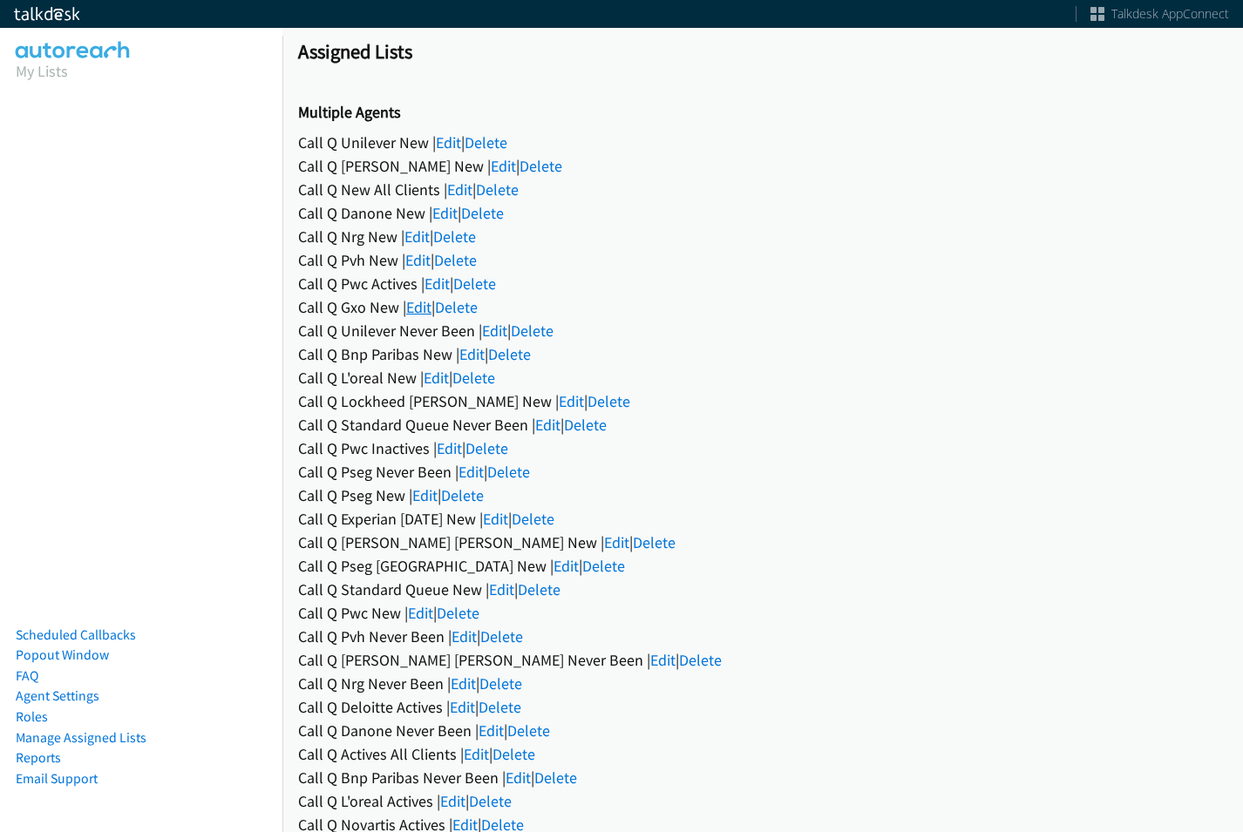
click at [414, 311] on link "Edit" at bounding box center [418, 307] width 25 height 20
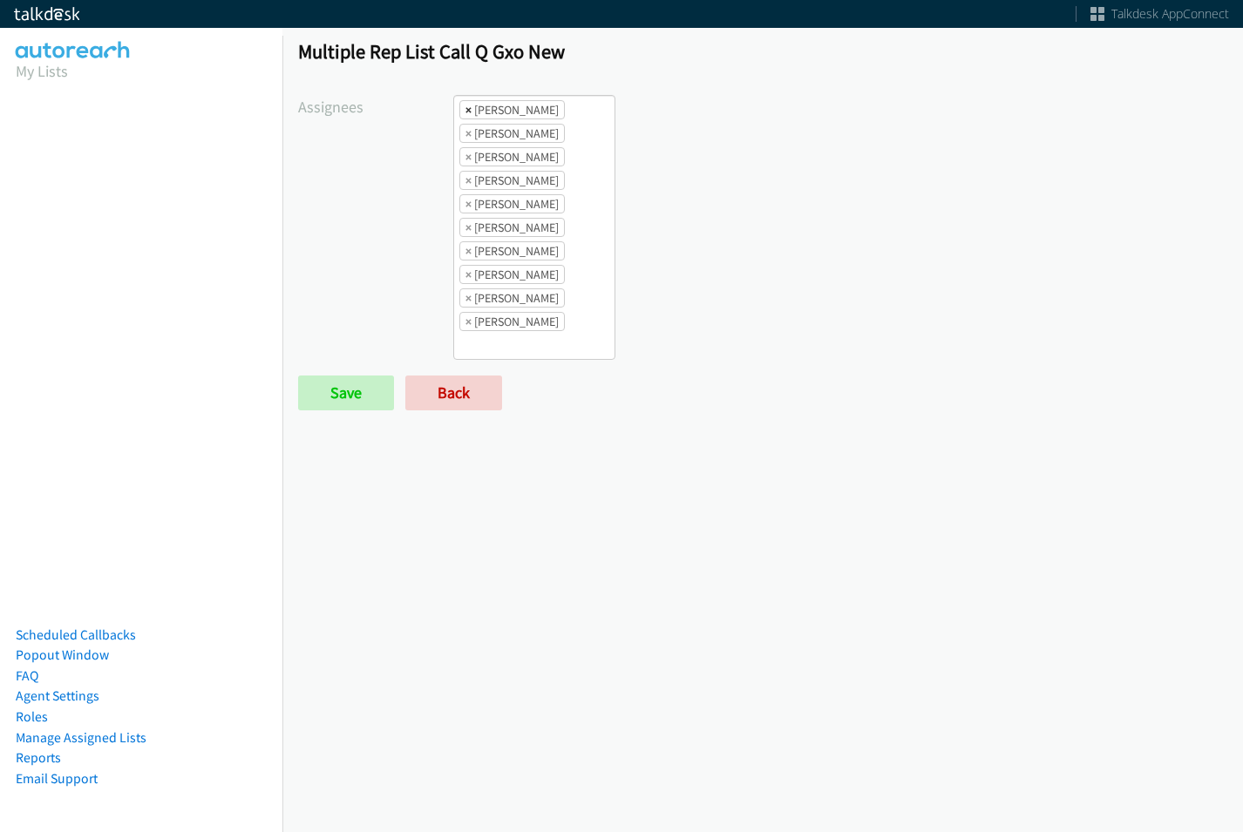
click at [465, 111] on span "×" at bounding box center [468, 109] width 6 height 17
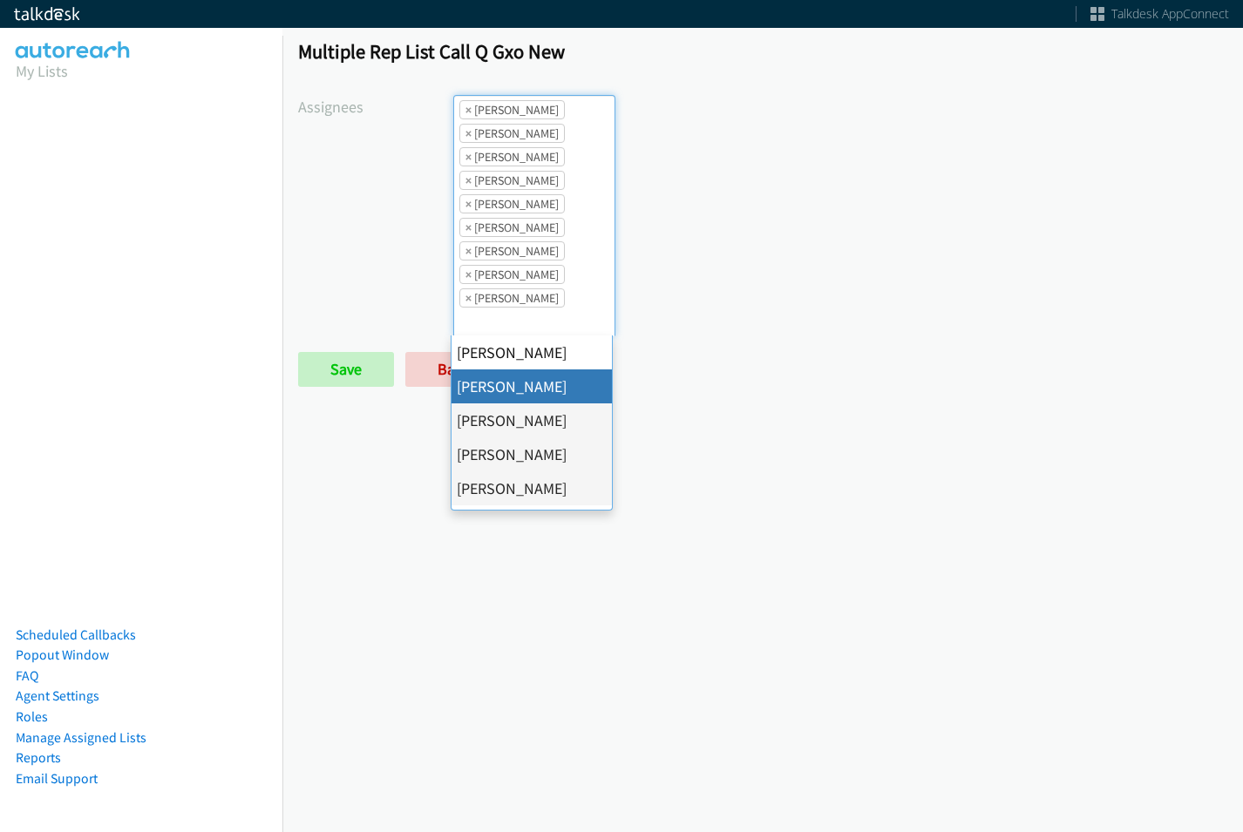
click at [465, 111] on span "×" at bounding box center [468, 109] width 6 height 17
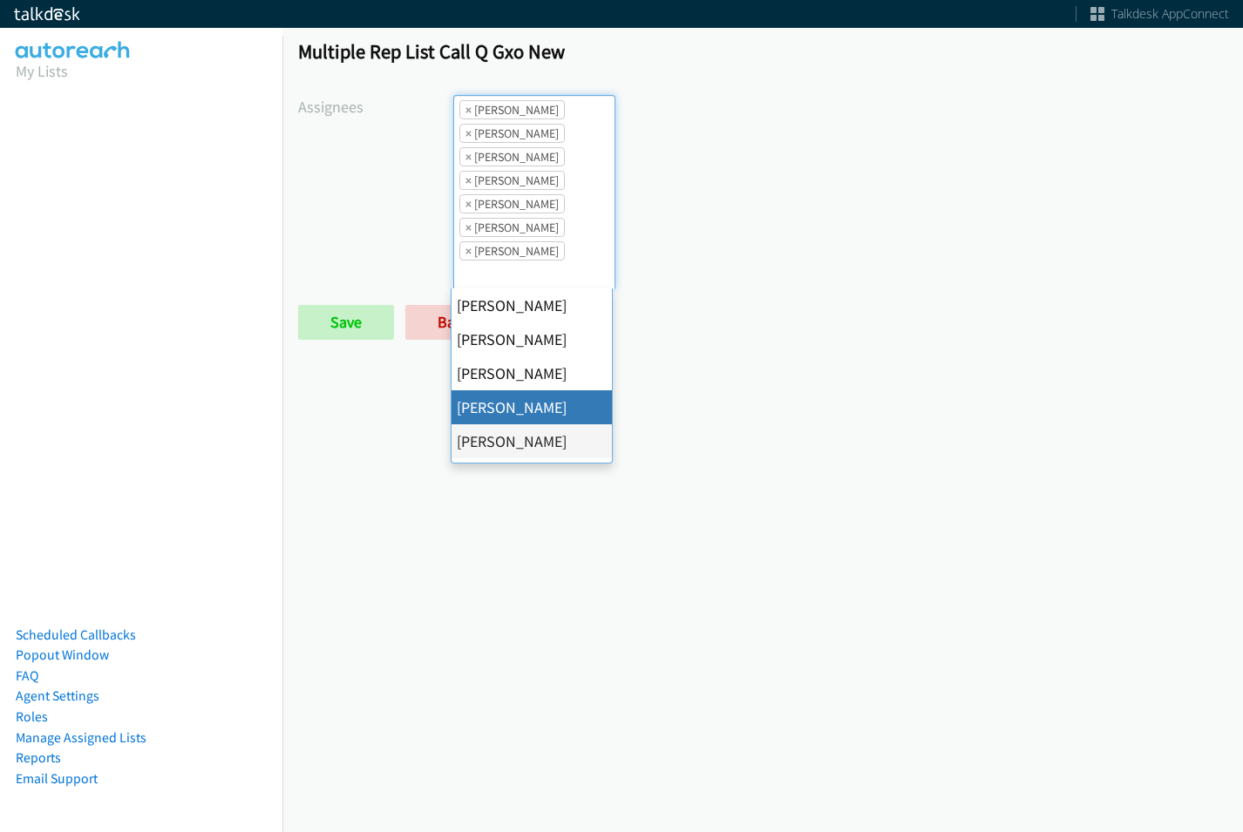
click at [465, 111] on span "×" at bounding box center [468, 109] width 6 height 17
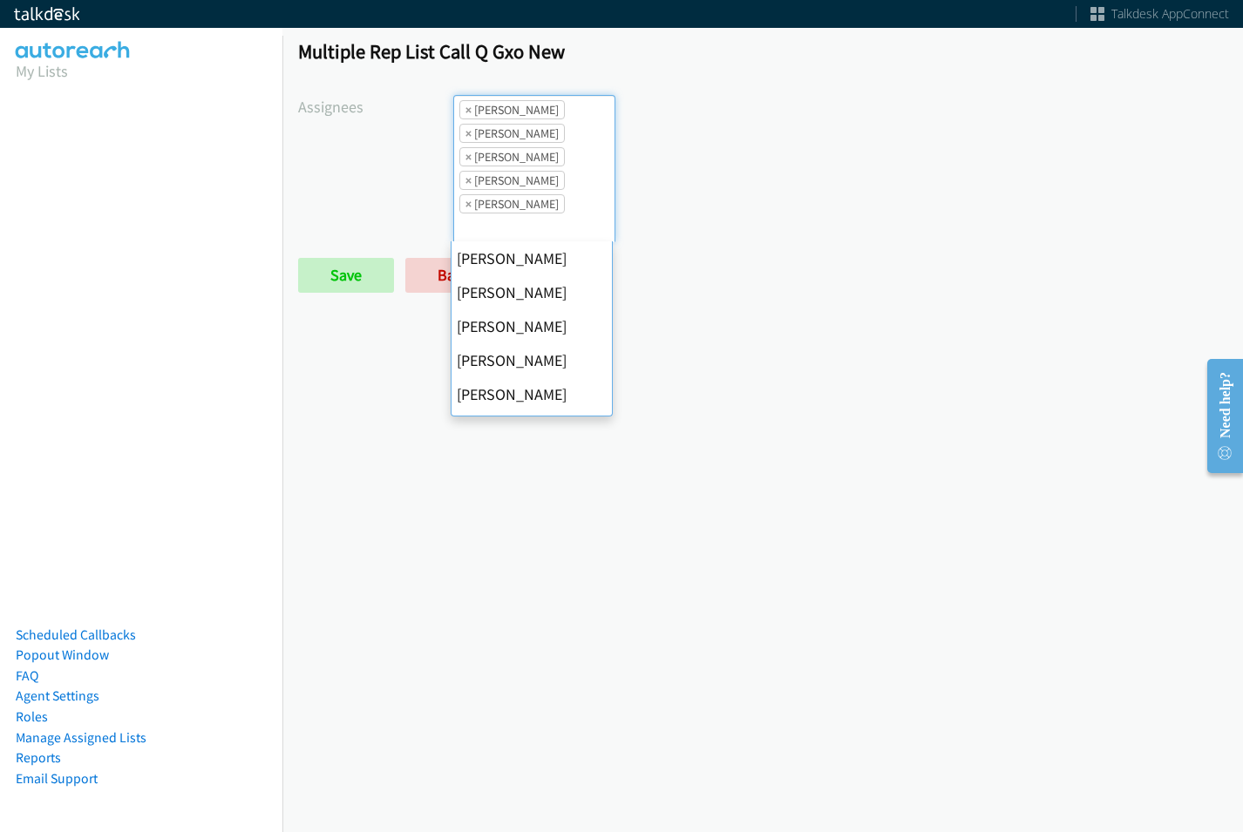
scroll to position [204, 0]
click at [465, 111] on span "×" at bounding box center [468, 109] width 6 height 17
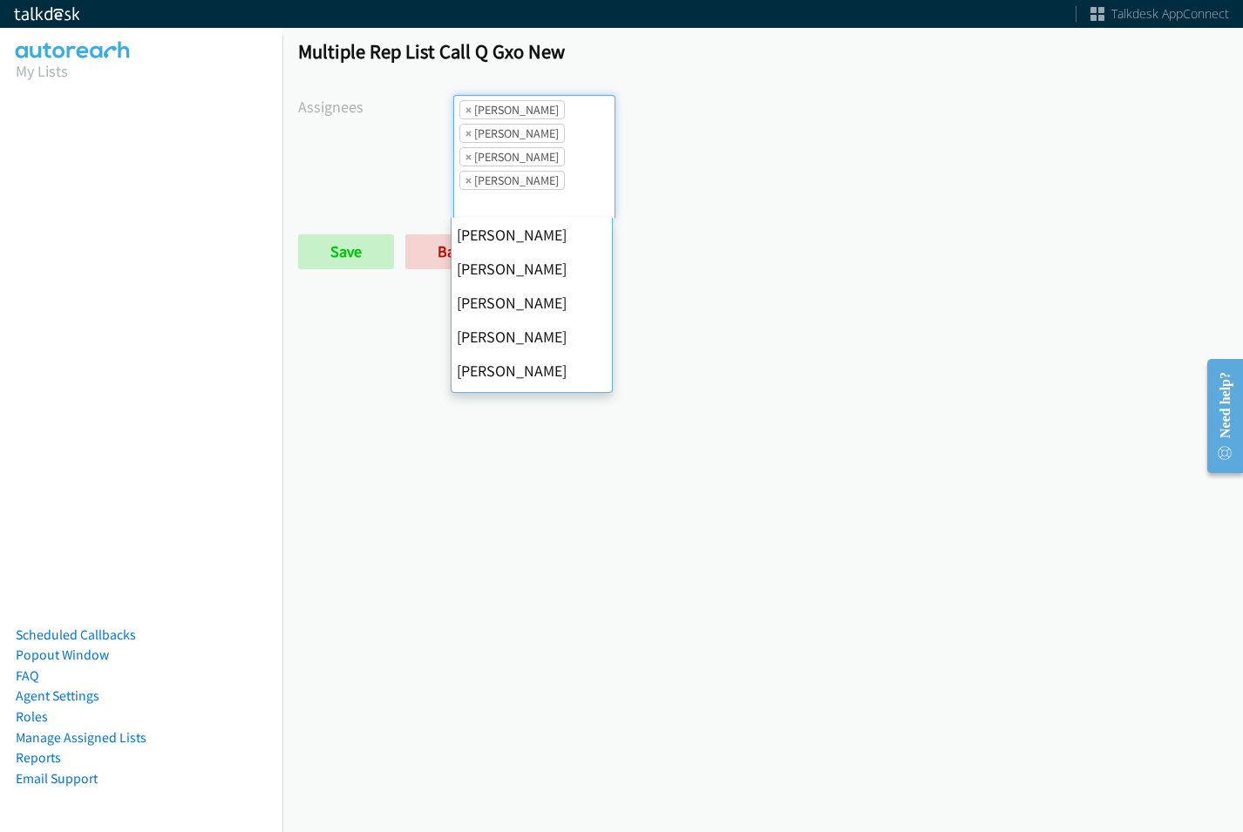
click at [465, 111] on span "×" at bounding box center [468, 109] width 6 height 17
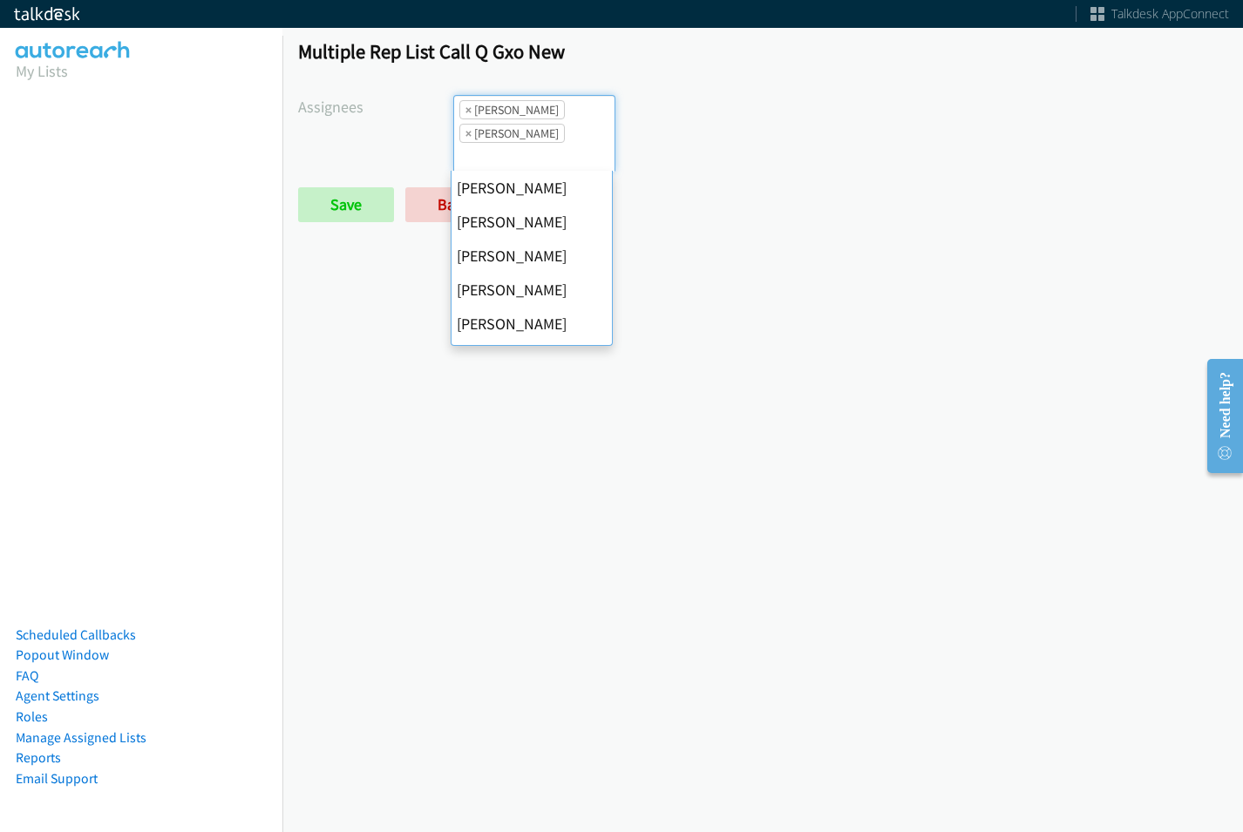
click at [465, 111] on span "×" at bounding box center [468, 109] width 6 height 17
select select "fd8c5d46-30db-44cb-8f0d-00da318b790a"
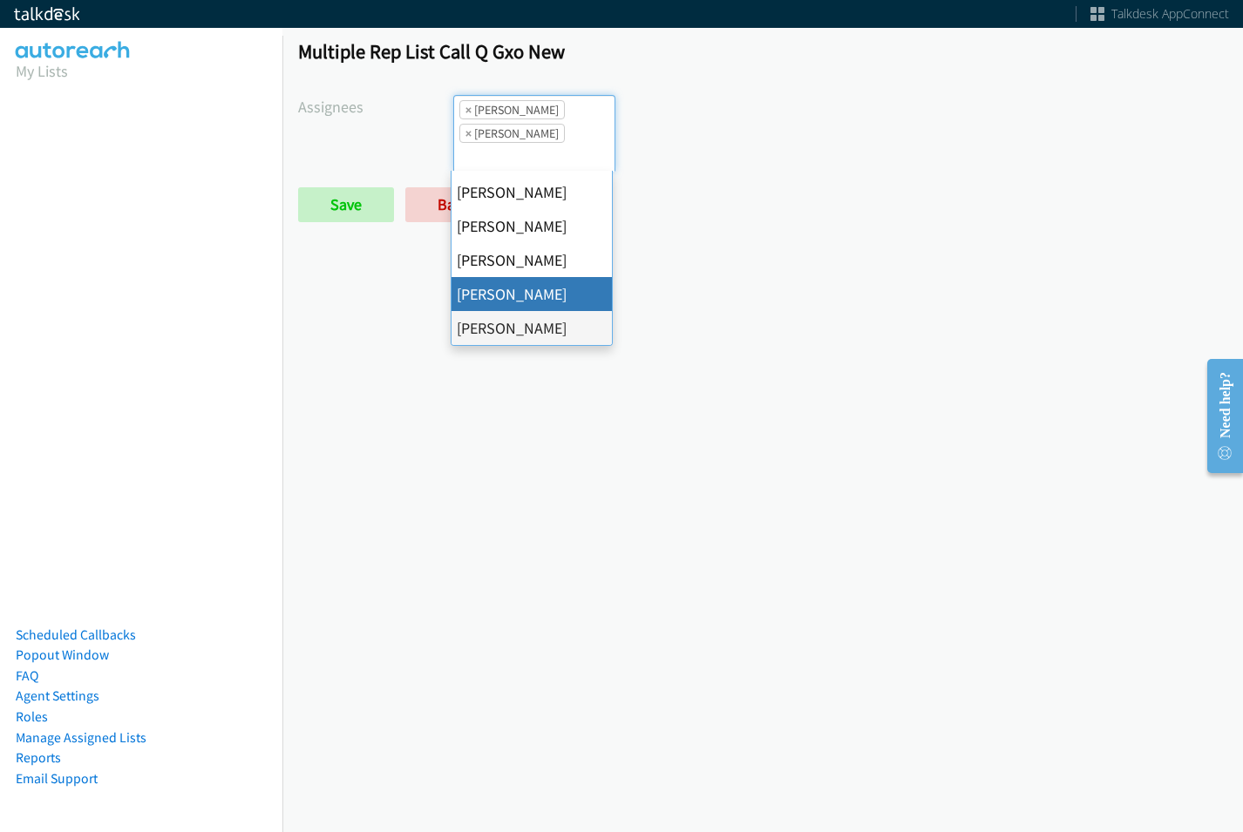
select select
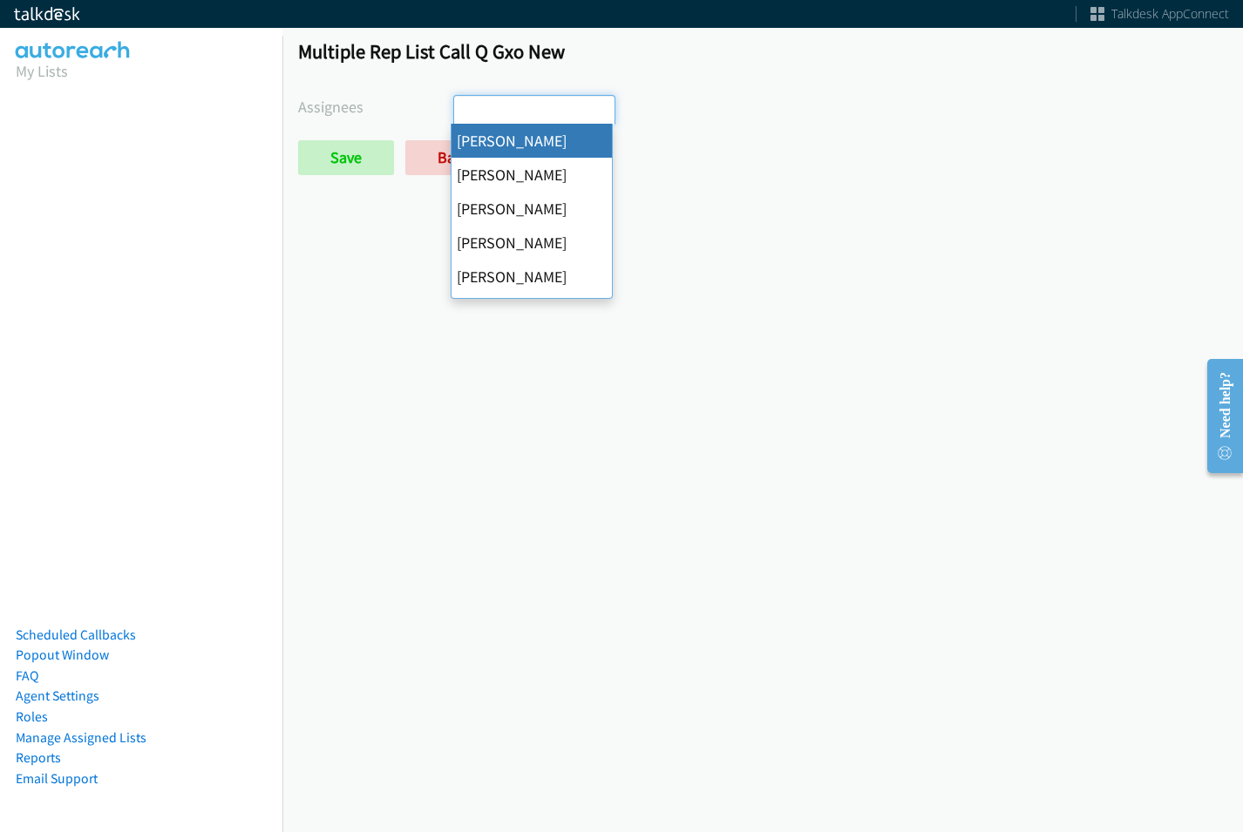
click at [465, 111] on input "search" at bounding box center [484, 110] width 61 height 28
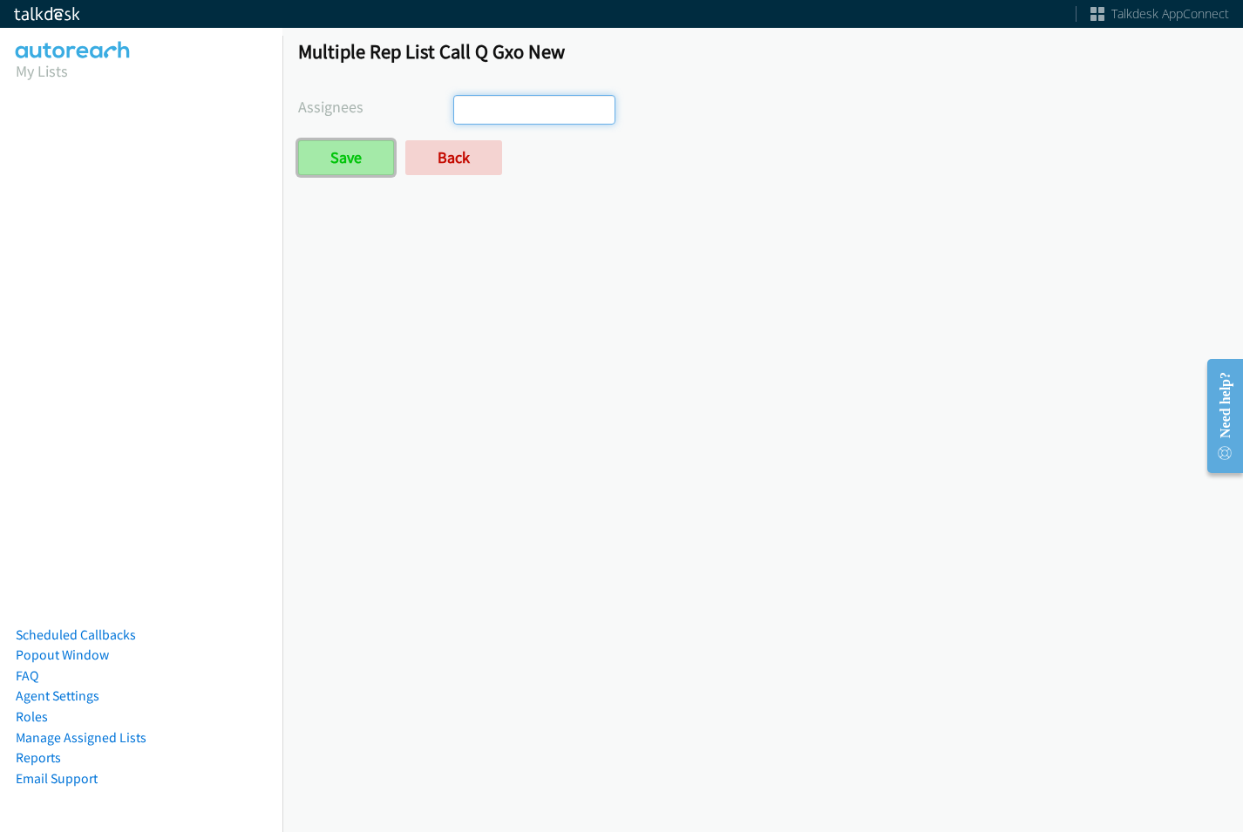
click at [344, 159] on input "Save" at bounding box center [346, 157] width 96 height 35
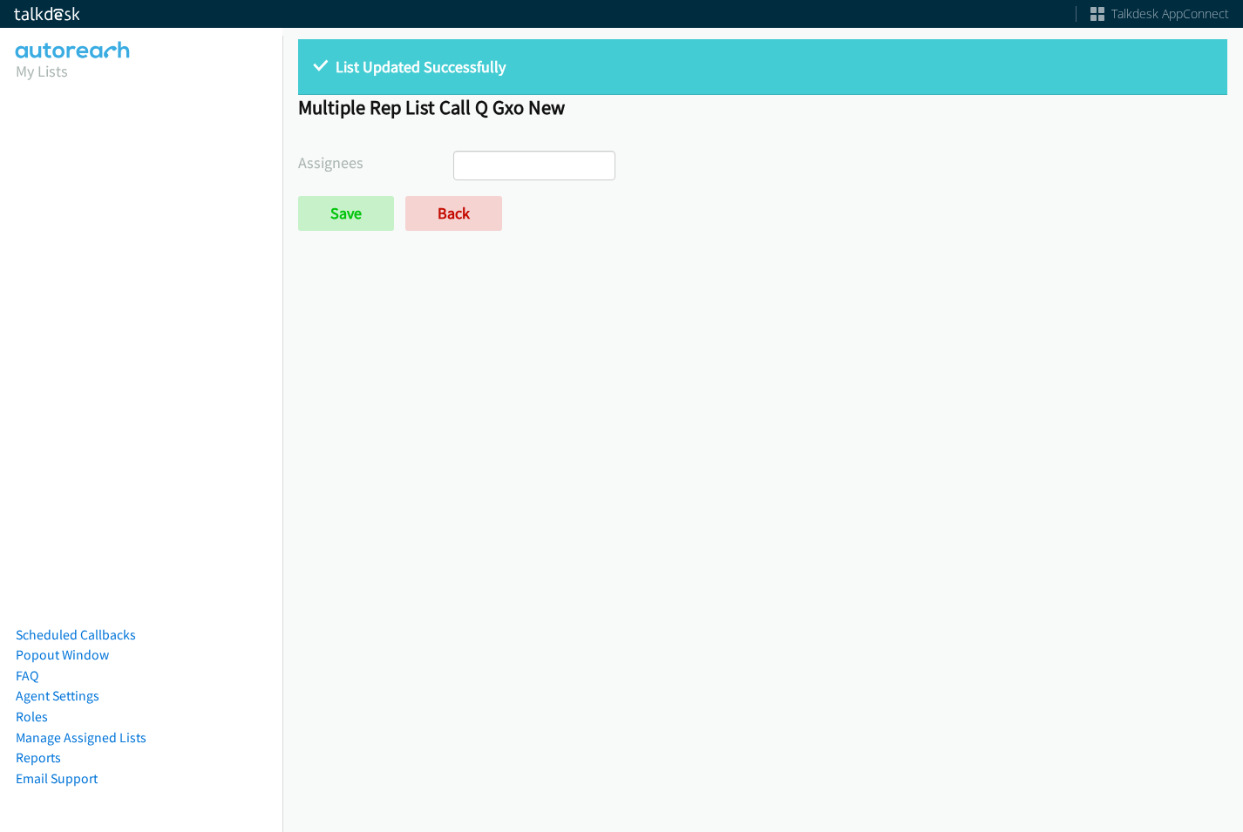
select select
click at [452, 209] on link "Back" at bounding box center [453, 213] width 97 height 35
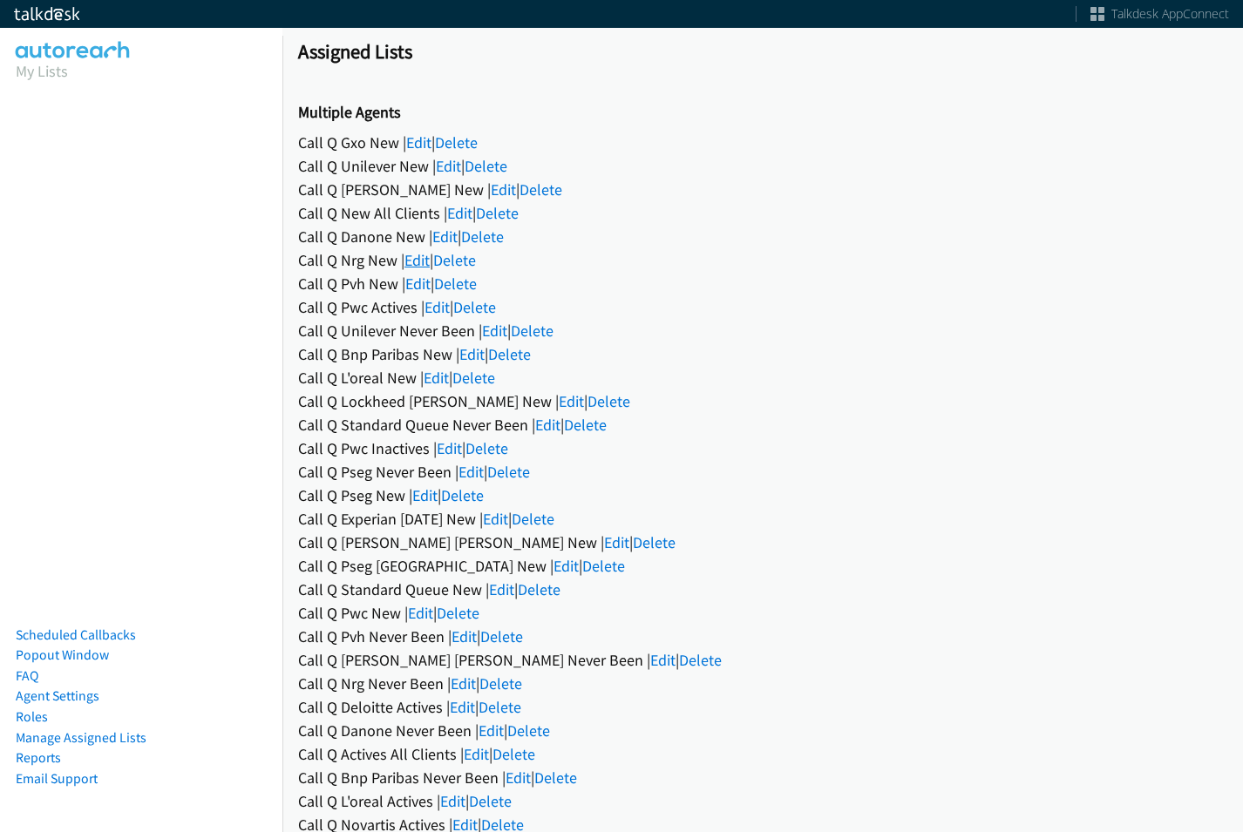
click at [419, 265] on link "Edit" at bounding box center [416, 260] width 25 height 20
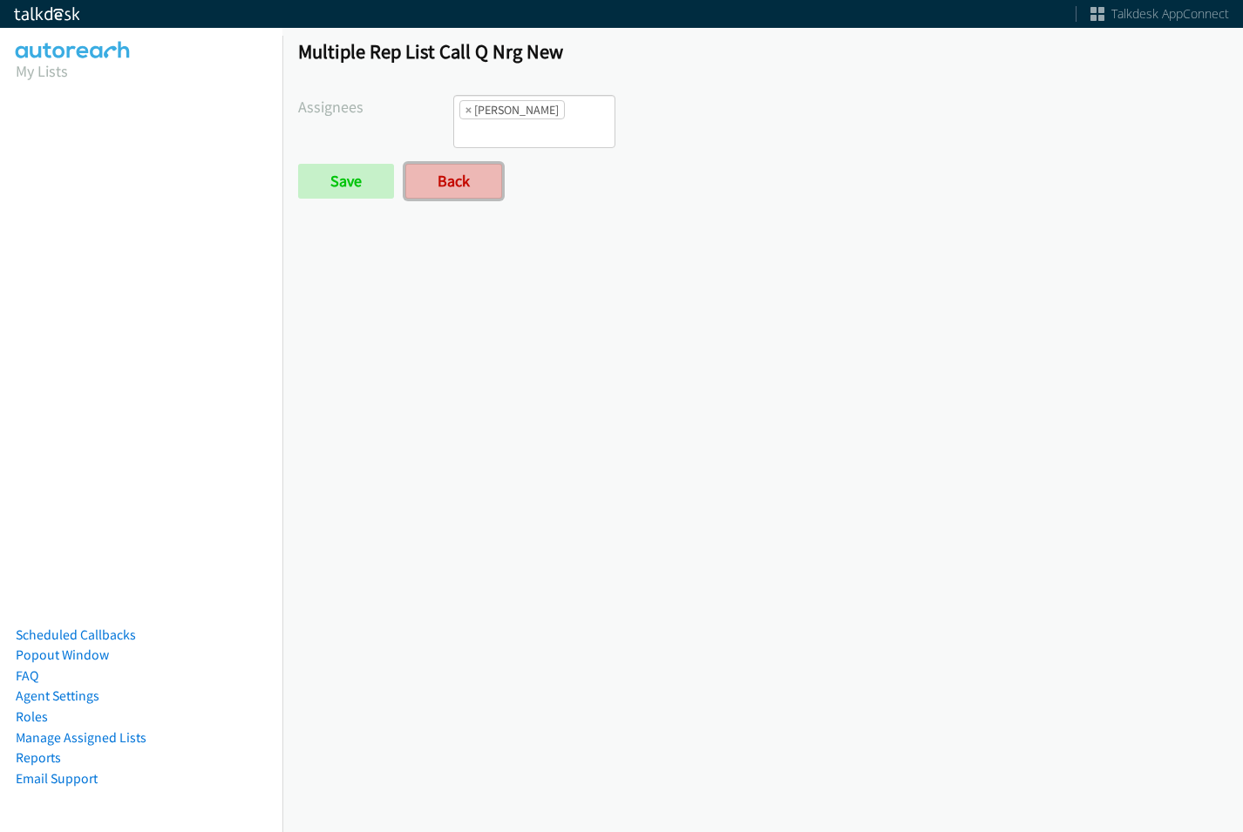
click at [454, 164] on link "Back" at bounding box center [453, 181] width 97 height 35
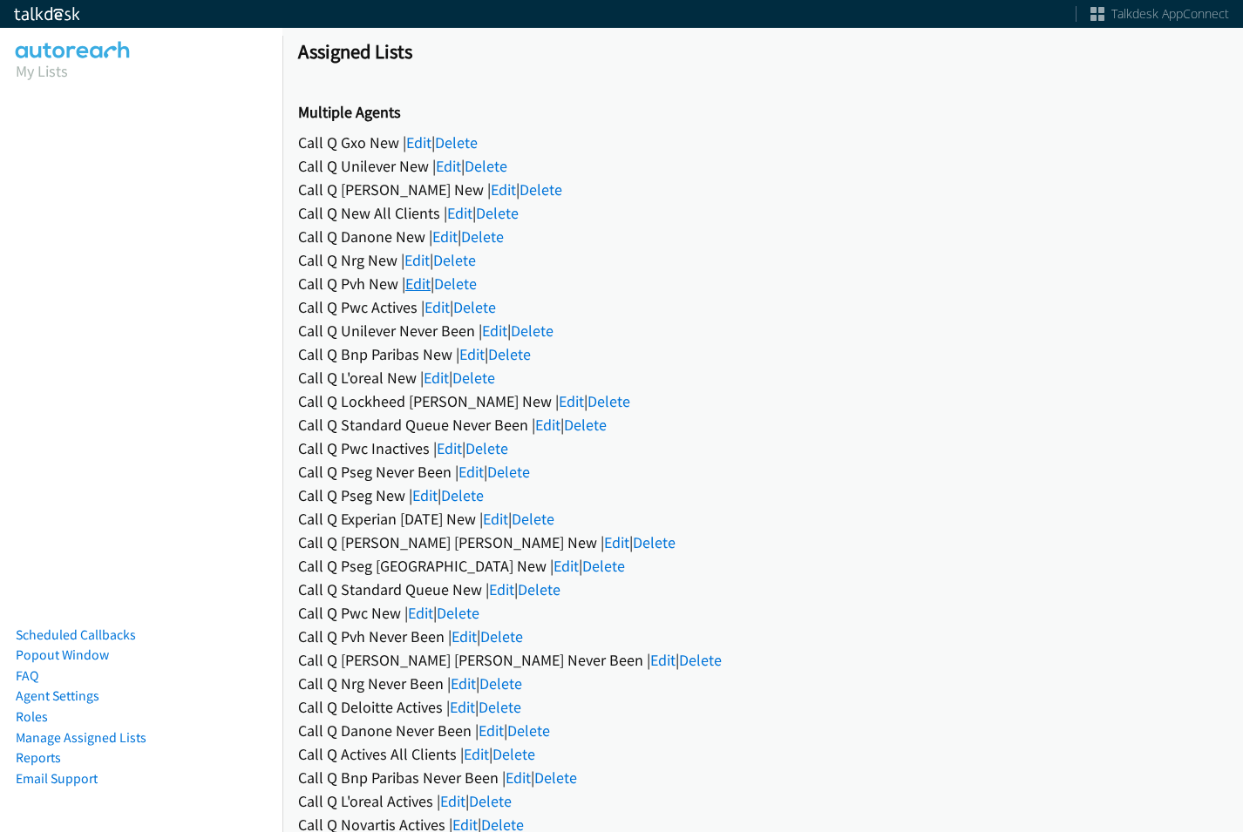
click at [415, 282] on link "Edit" at bounding box center [417, 284] width 25 height 20
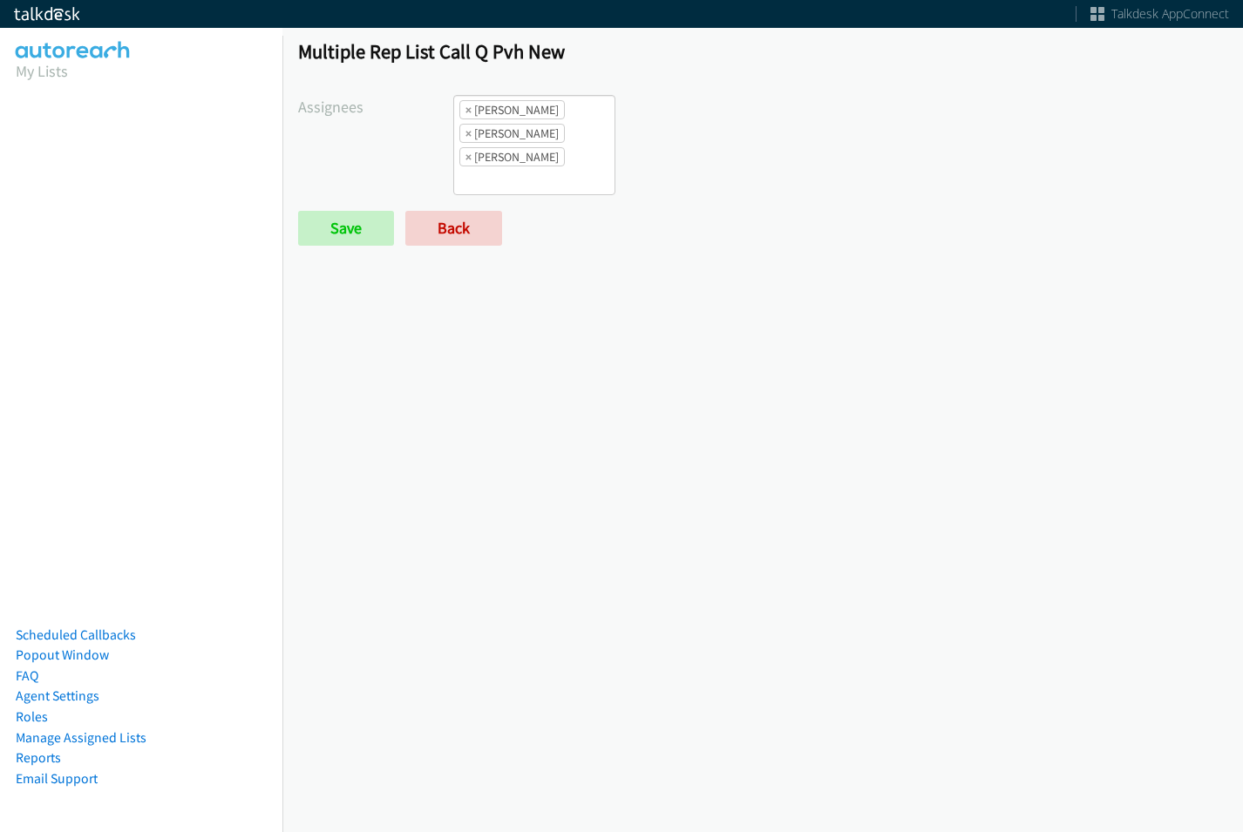
click at [460, 126] on li "× Charles Ross" at bounding box center [511, 133] width 105 height 19
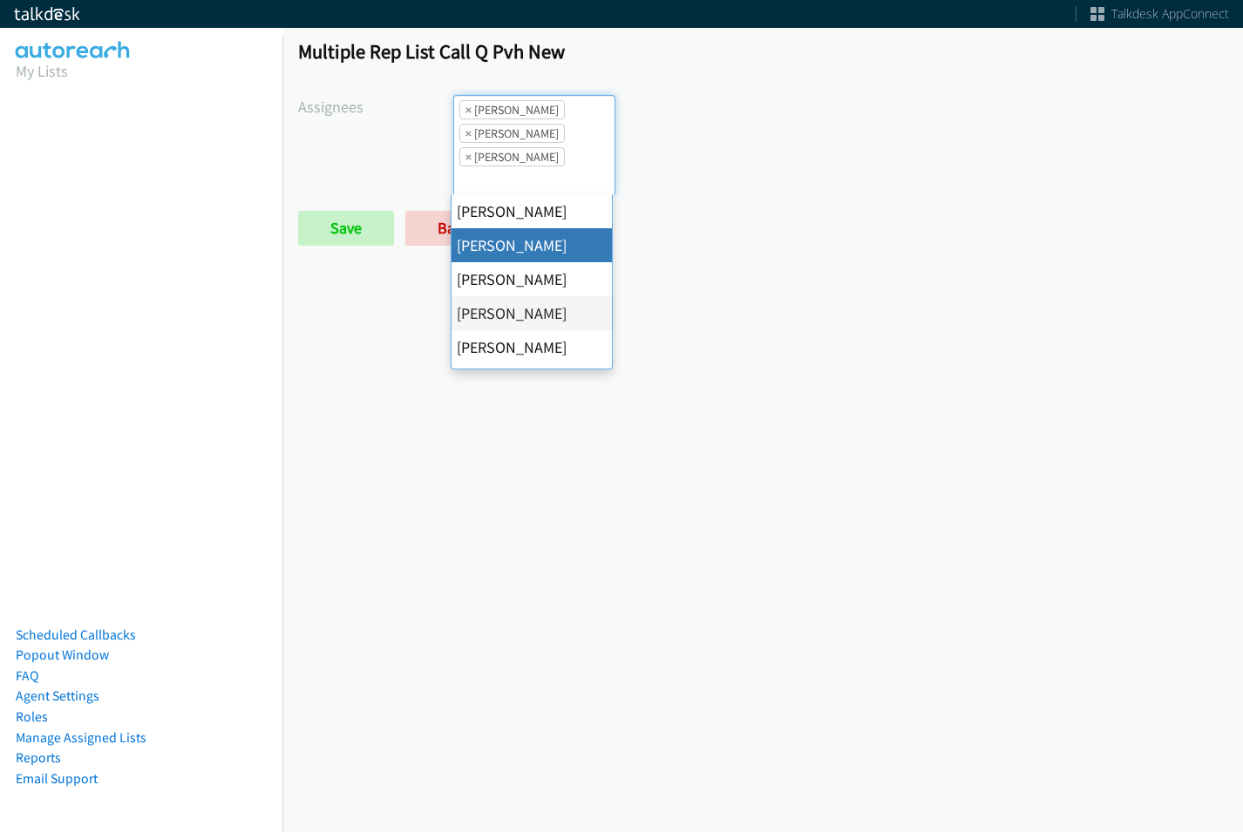
click at [461, 133] on li "× Charles Ross" at bounding box center [511, 133] width 105 height 19
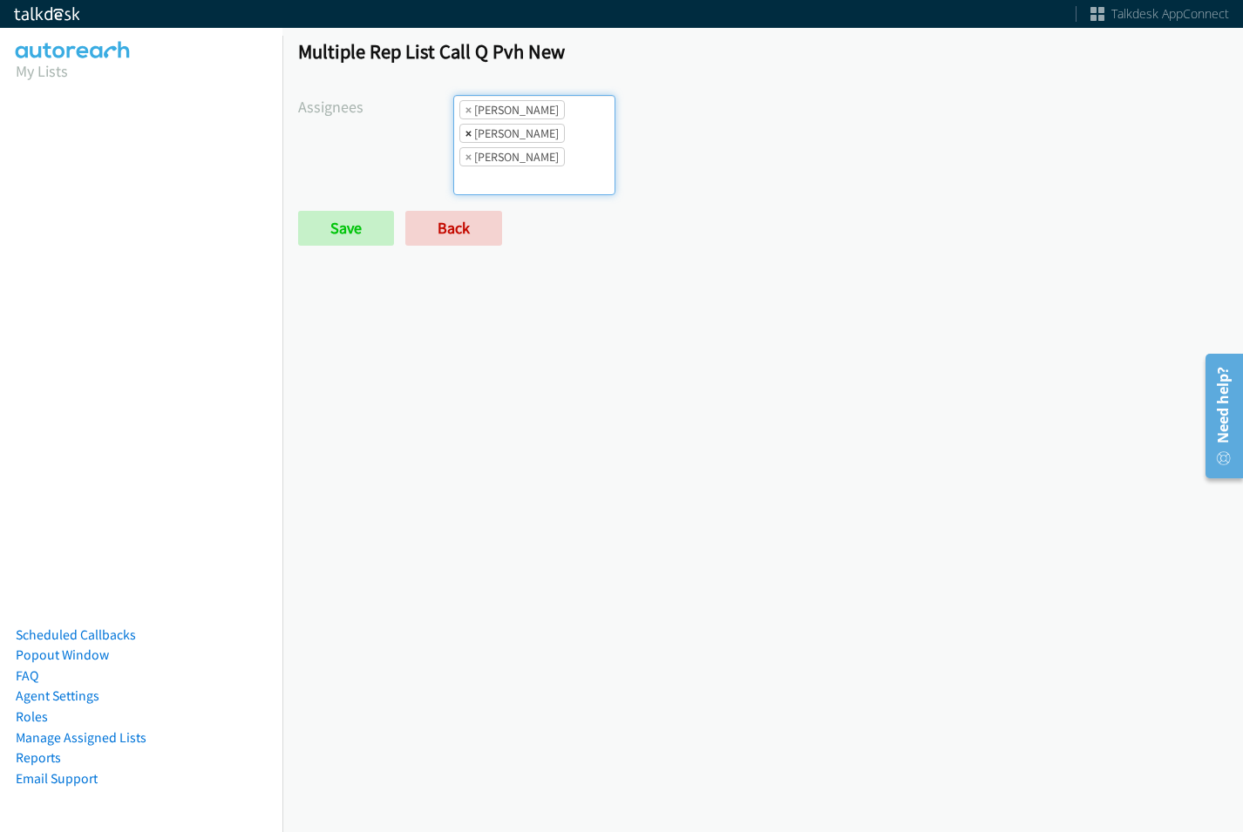
click at [469, 133] on span "×" at bounding box center [468, 133] width 6 height 17
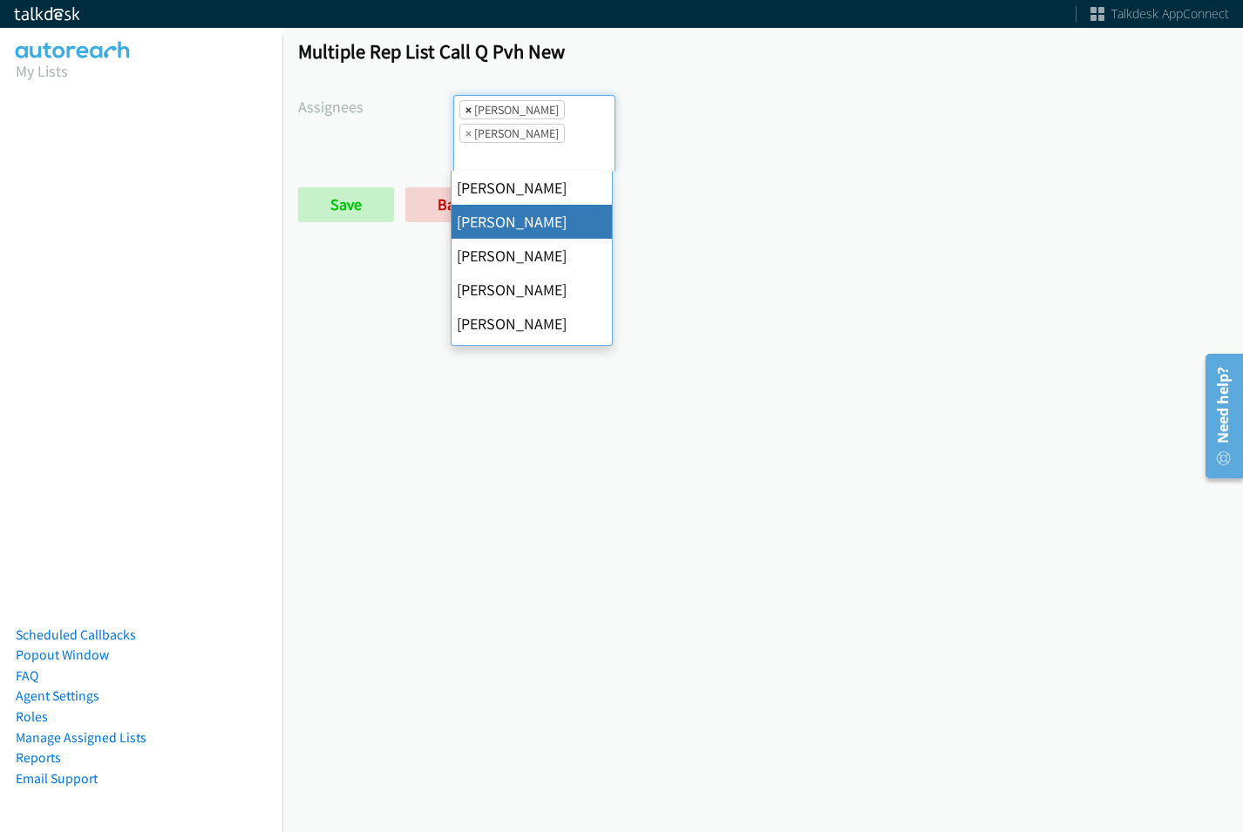
click at [465, 112] on span "×" at bounding box center [468, 109] width 6 height 17
select select "74240000-76d9-4cf3-9953-4c2484ee5015"
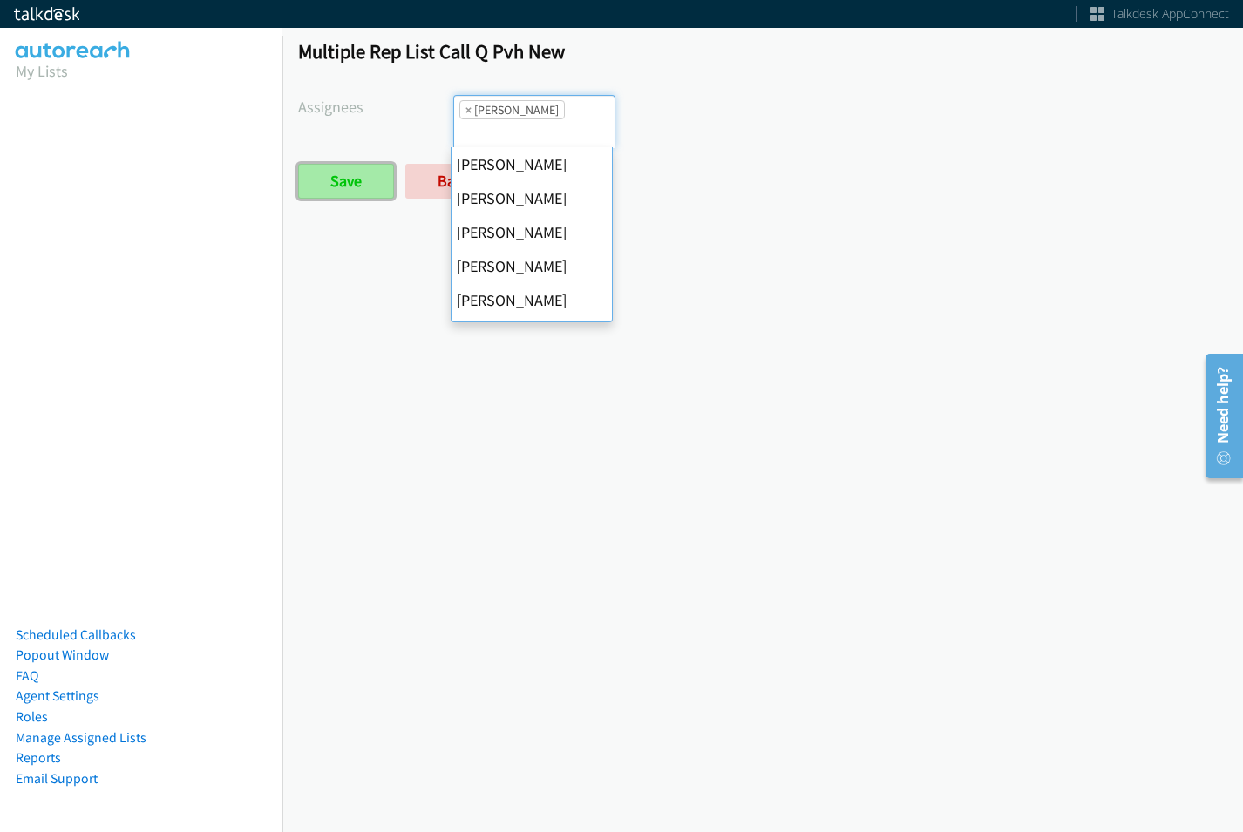
scroll to position [0, 0]
click at [377, 186] on input "Save" at bounding box center [346, 181] width 96 height 35
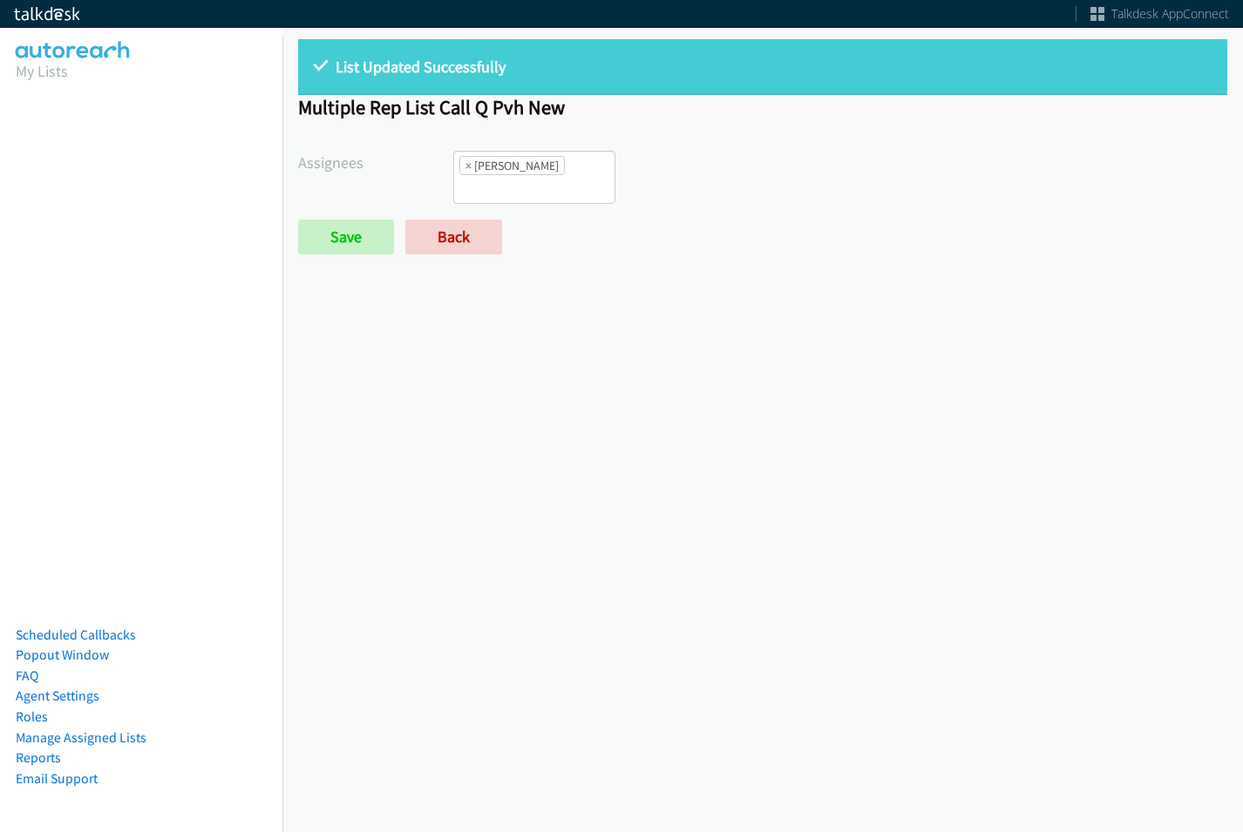
scroll to position [118, 0]
click at [425, 214] on form "Assignees [PERSON_NAME] [PERSON_NAME] [PERSON_NAME] [PERSON_NAME] Daquaya [PERS…" at bounding box center [762, 203] width 929 height 104
click at [437, 235] on link "Back" at bounding box center [453, 237] width 97 height 35
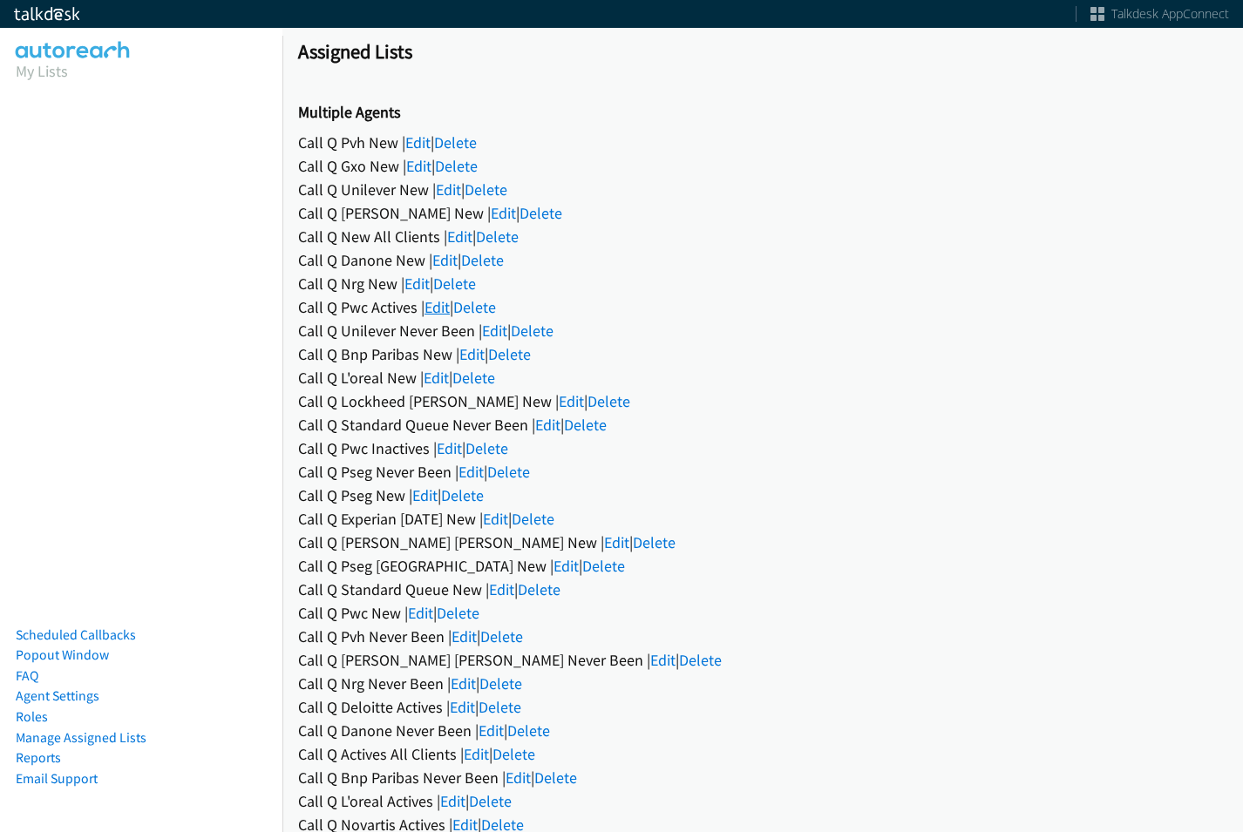
click at [439, 308] on link "Edit" at bounding box center [437, 307] width 25 height 20
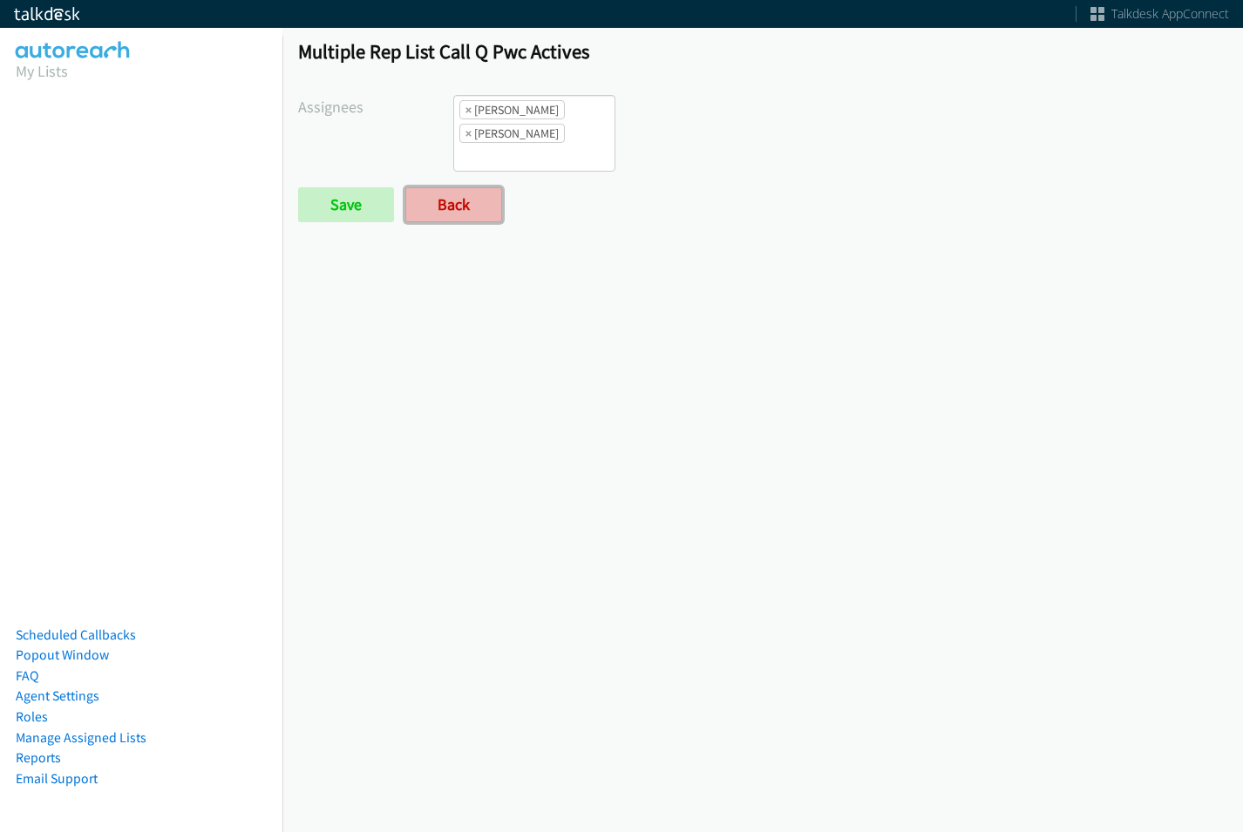
click at [436, 208] on link "Back" at bounding box center [453, 204] width 97 height 35
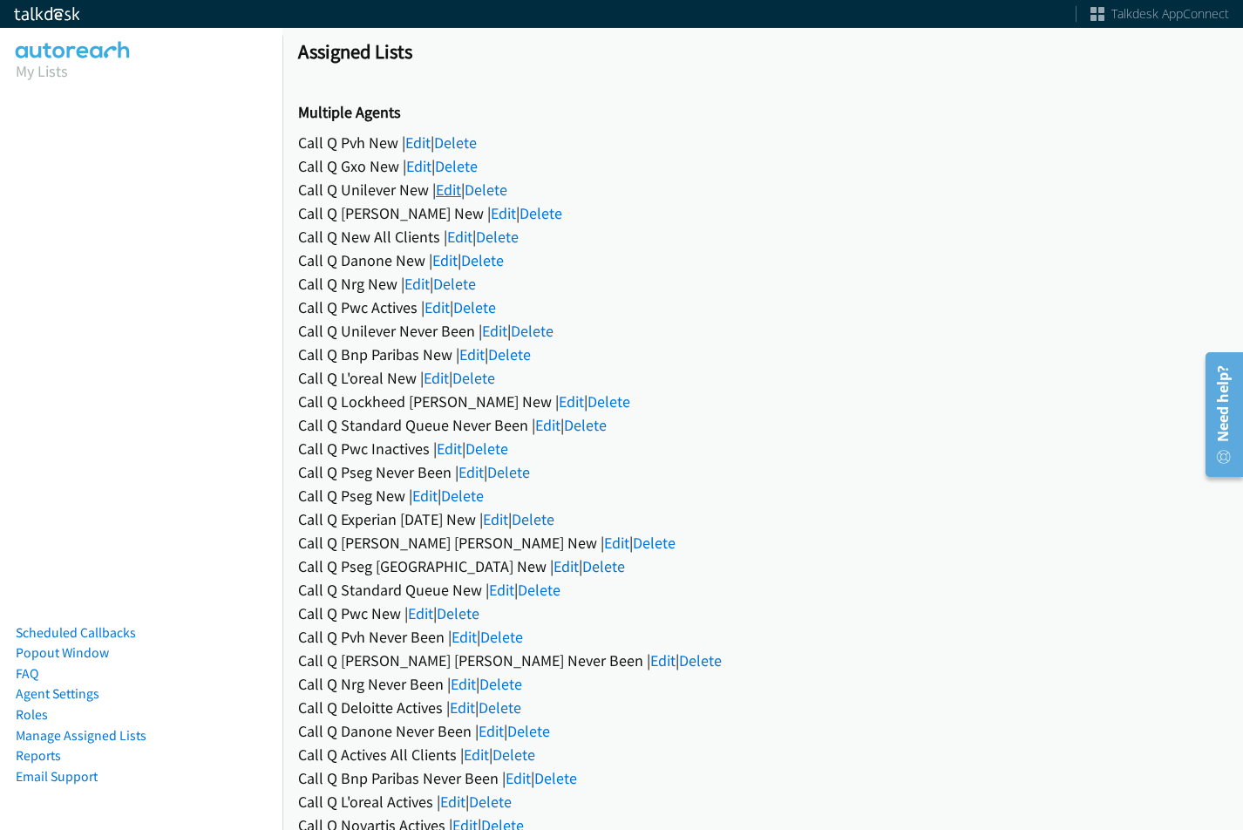
click at [445, 197] on link "Edit" at bounding box center [448, 190] width 25 height 20
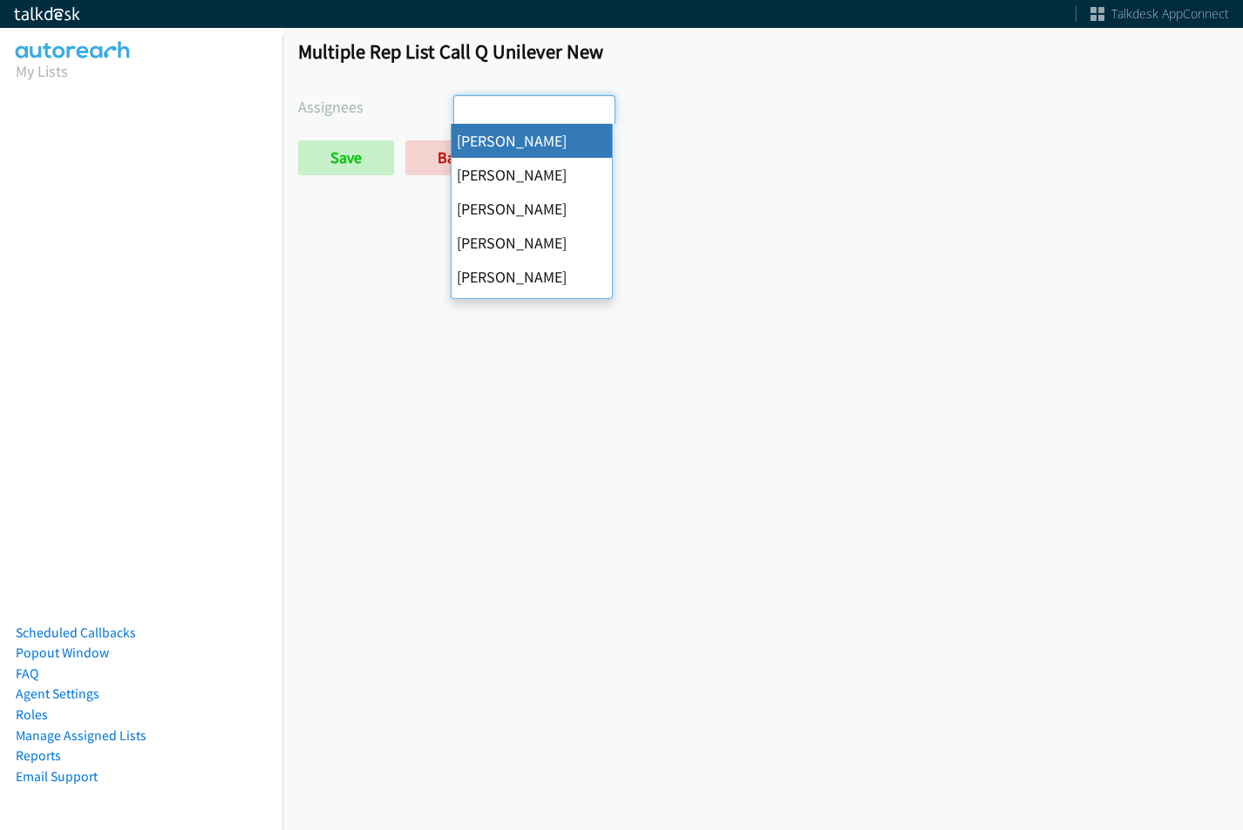
select select "cb11e729-9a1d-44de-9b38-0f5a50c7e01c"
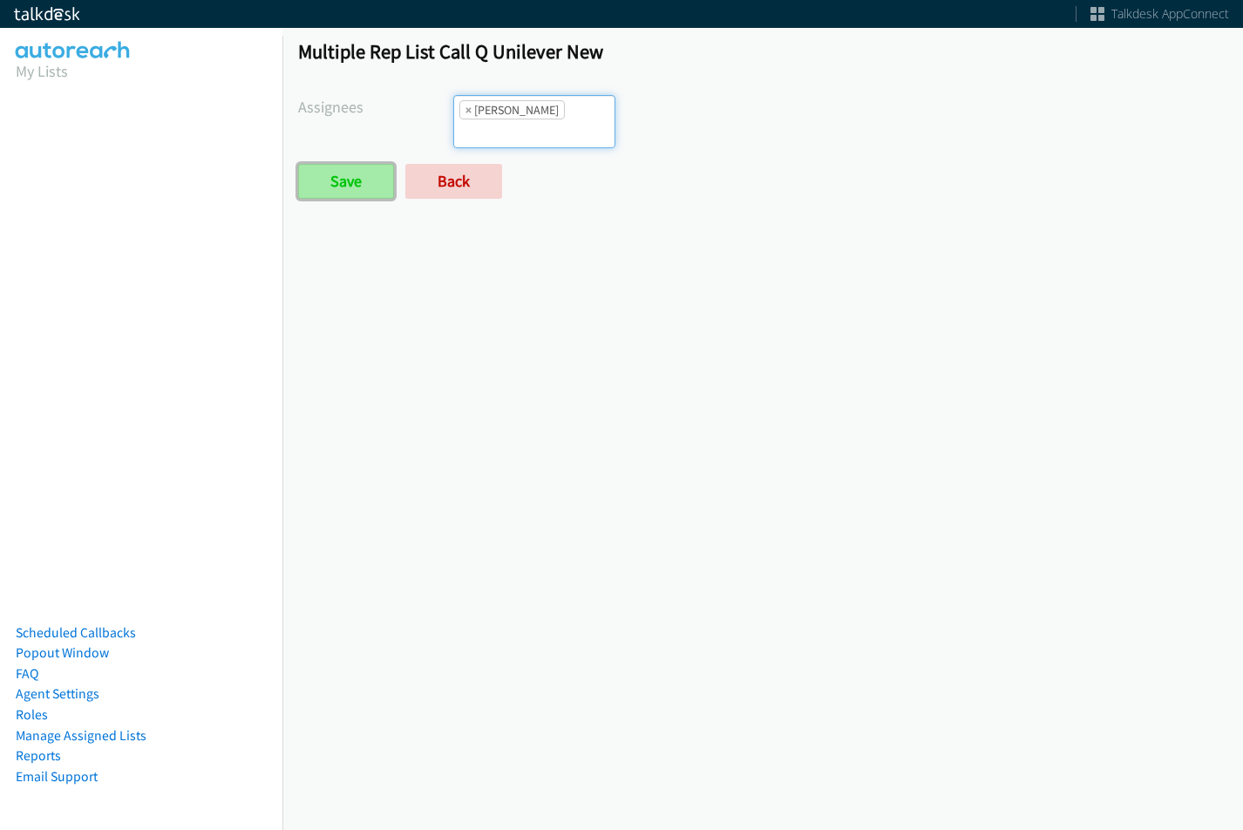
click at [368, 170] on input "Save" at bounding box center [346, 181] width 96 height 35
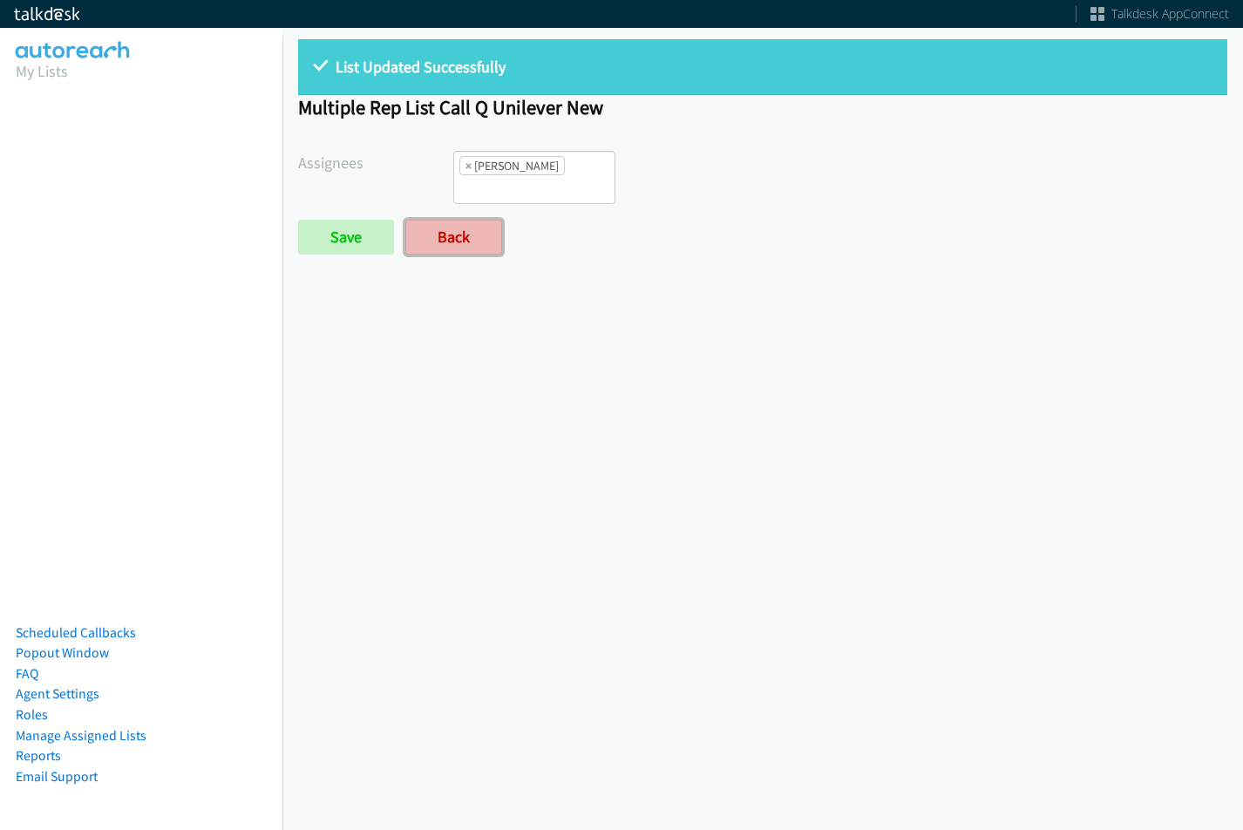
click at [474, 234] on link "Back" at bounding box center [453, 237] width 97 height 35
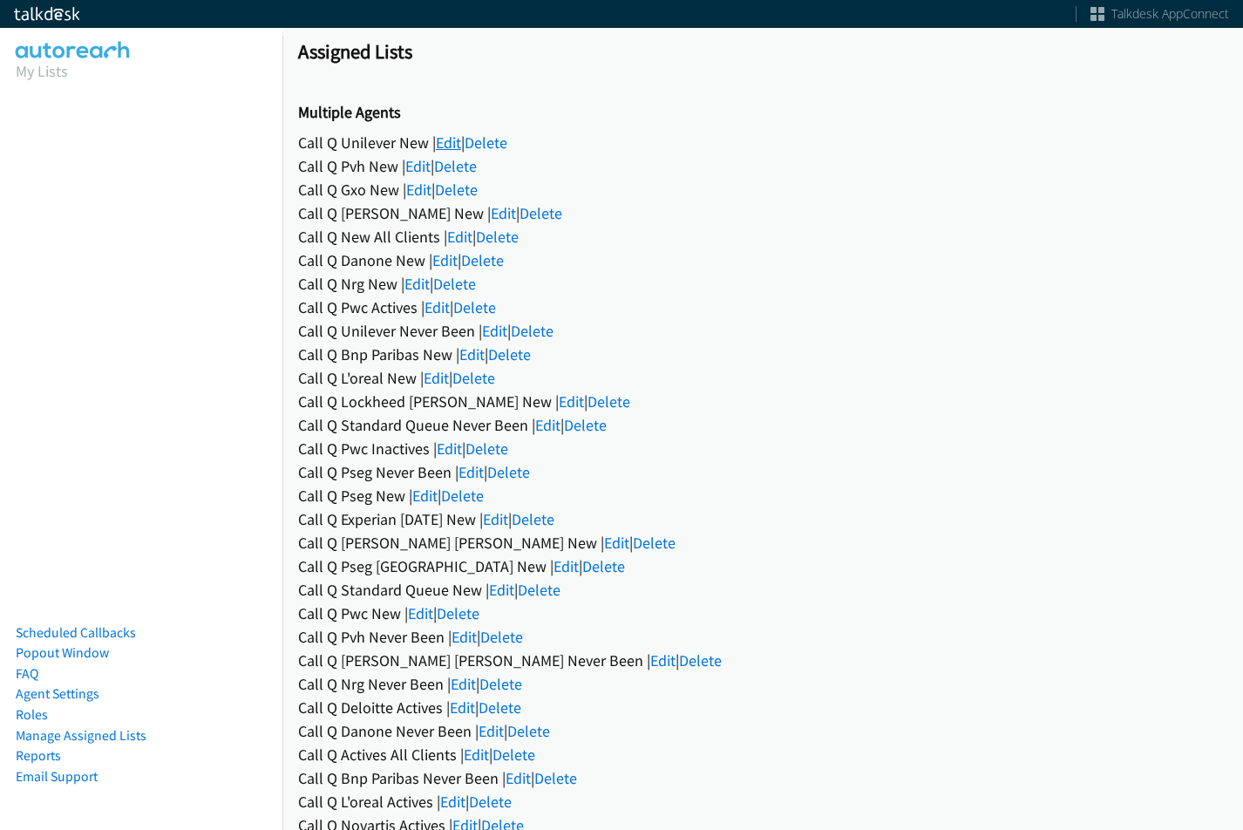
click at [451, 148] on link "Edit" at bounding box center [448, 143] width 25 height 20
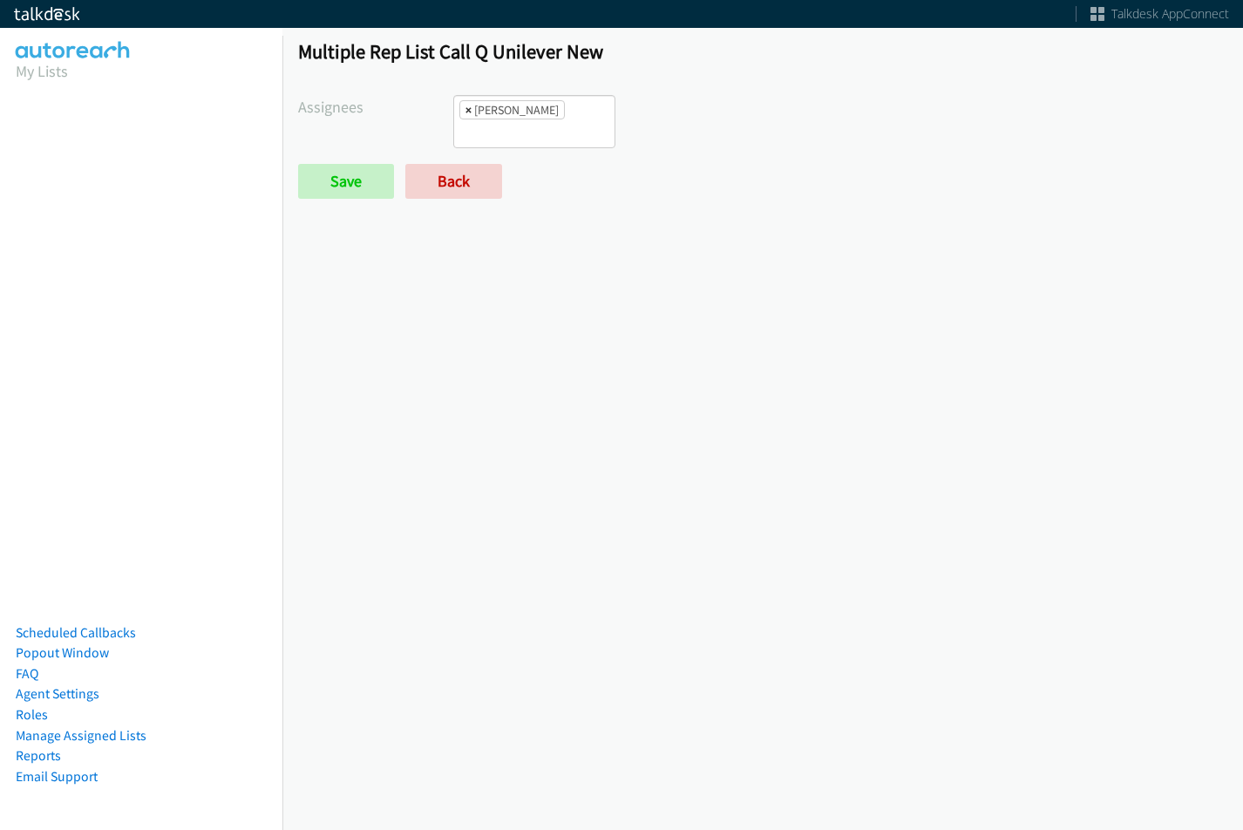
click at [465, 103] on span "×" at bounding box center [468, 109] width 6 height 17
select select
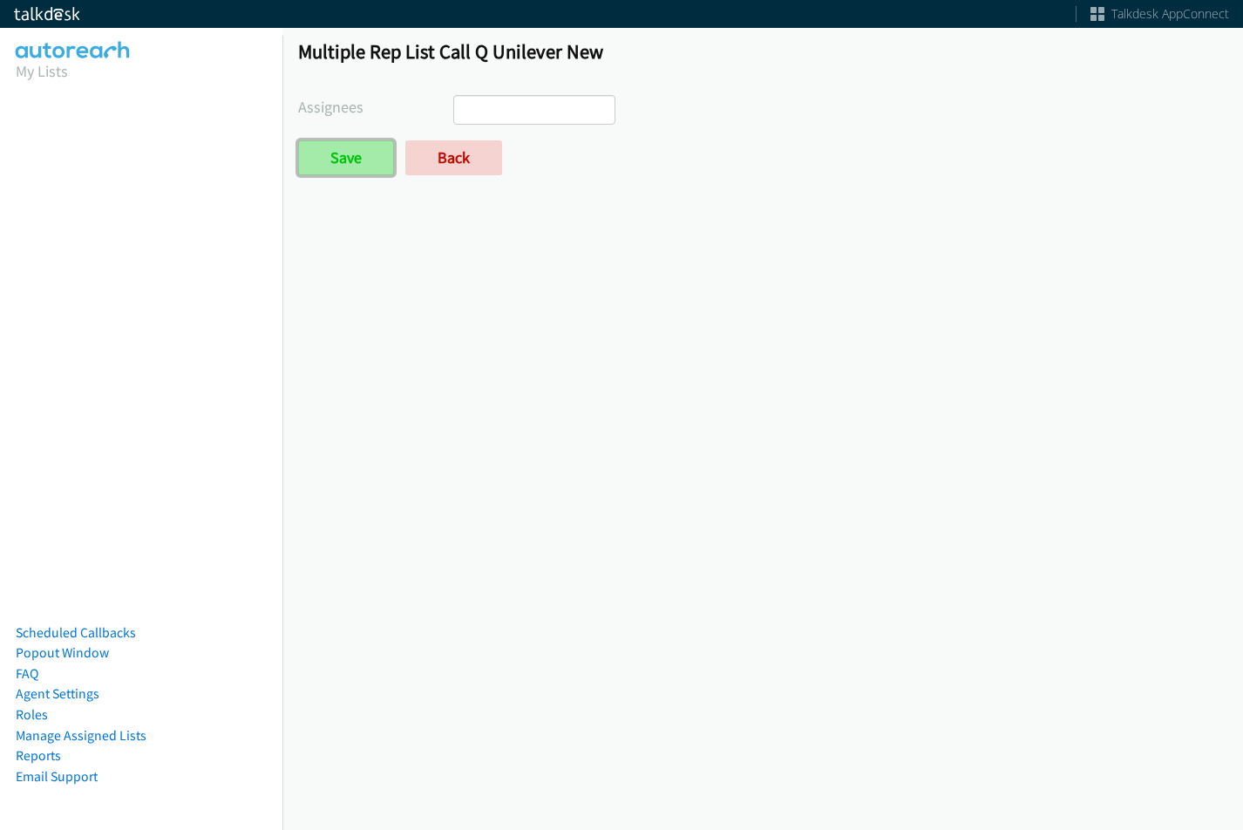
click at [358, 170] on input "Save" at bounding box center [346, 157] width 96 height 35
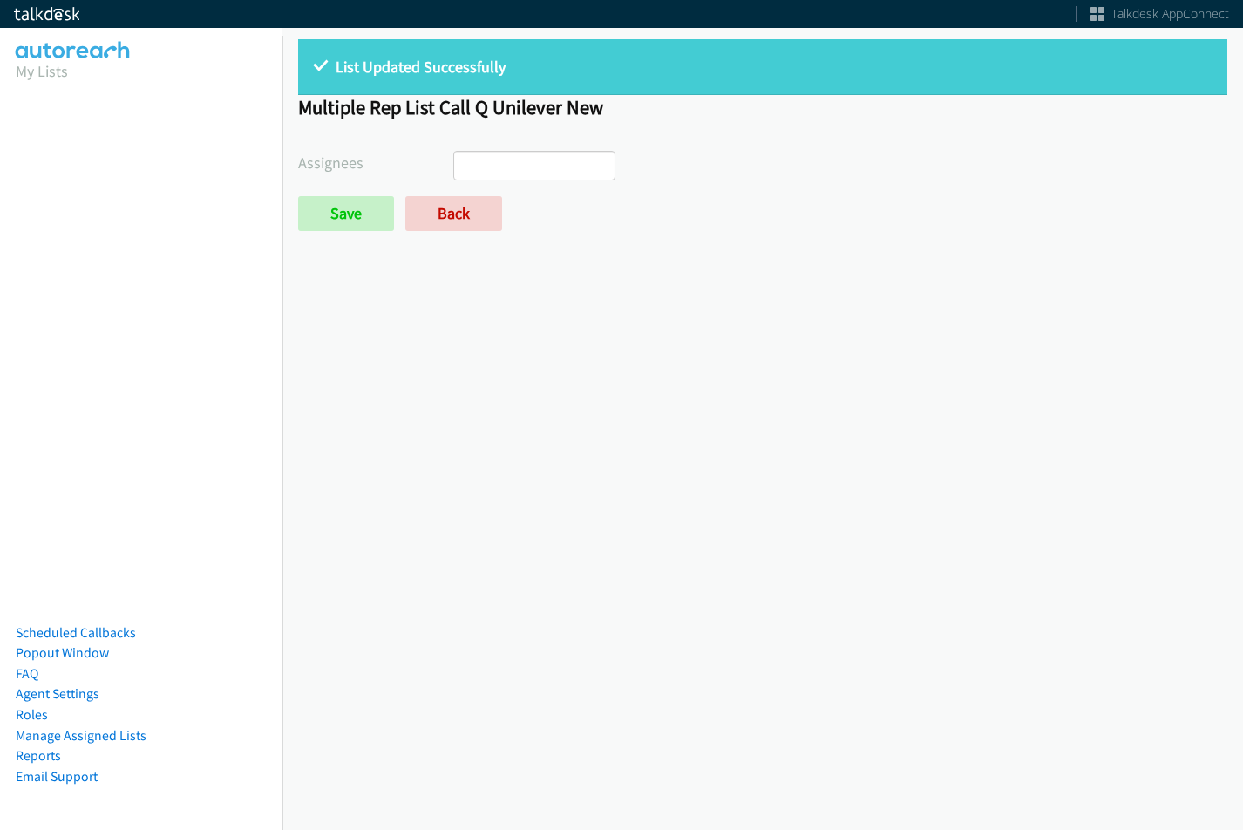
select select
